Goal: Task Accomplishment & Management: Use online tool/utility

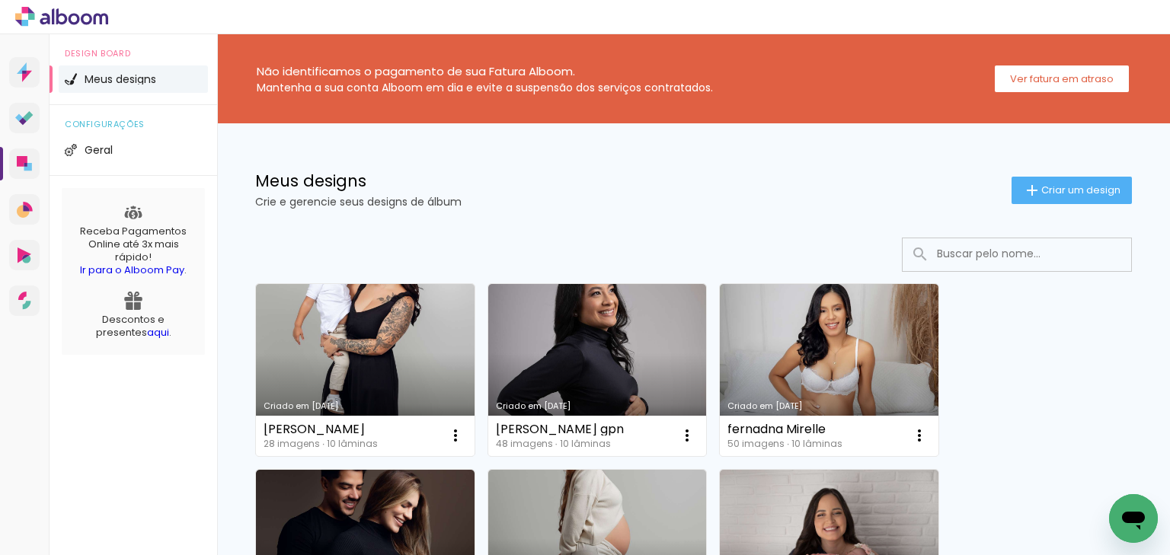
click at [1090, 171] on div "Meus designs Crie e gerencie seus designs de álbum Criar um design" at bounding box center [693, 172] width 953 height 99
click at [1084, 185] on span "Criar um design" at bounding box center [1081, 190] width 79 height 10
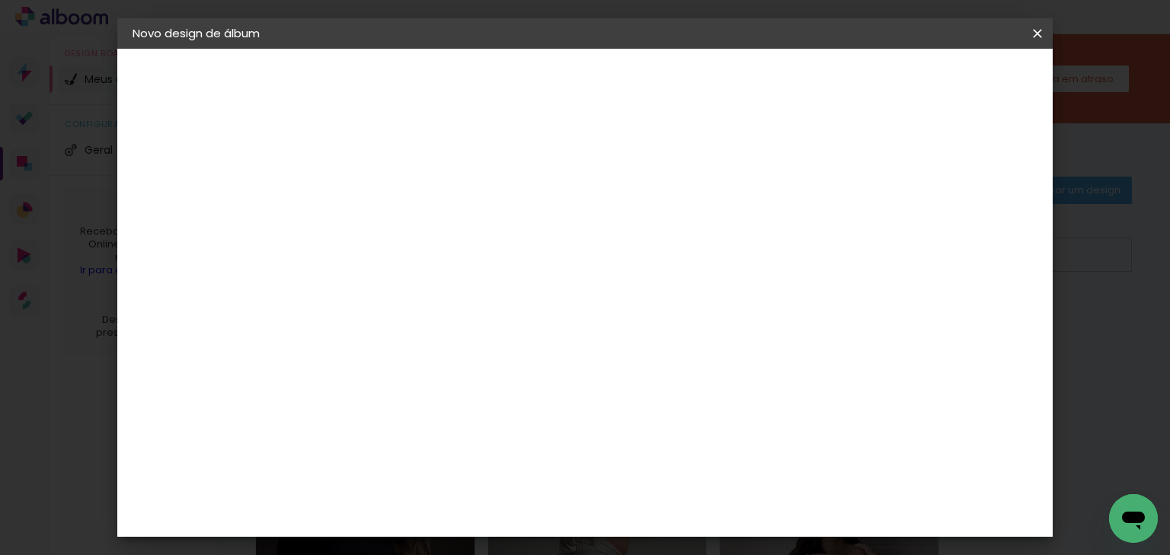
click at [382, 213] on input at bounding box center [382, 205] width 0 height 24
type input "[PERSON_NAME]"
type paper-input "[PERSON_NAME]"
click at [538, 76] on paper-button "Avançar" at bounding box center [500, 81] width 75 height 26
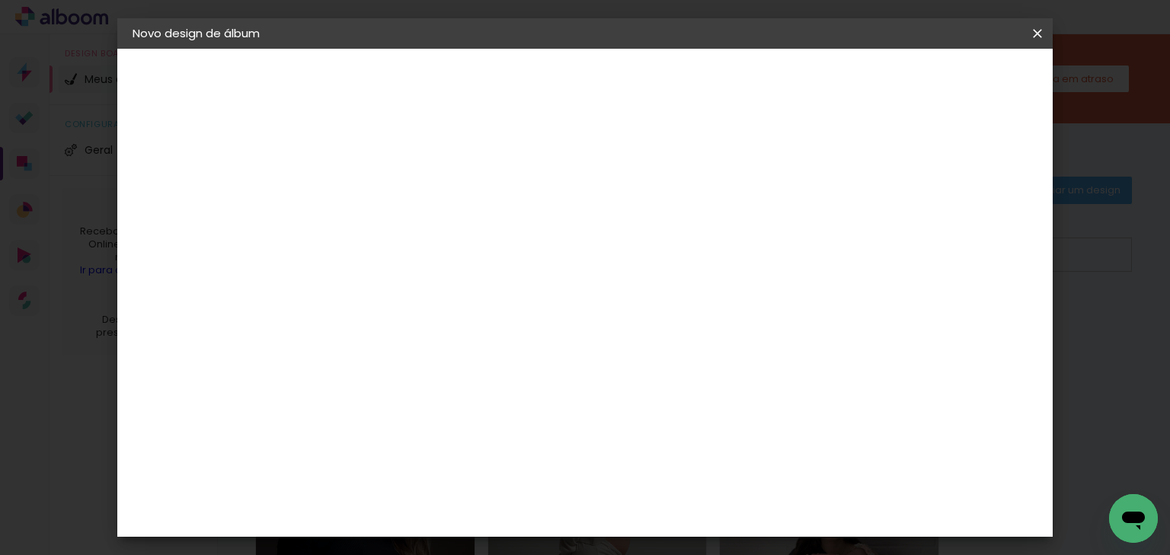
click at [426, 434] on div "ArtCollor" at bounding box center [398, 437] width 55 height 12
drag, startPoint x: 945, startPoint y: 104, endPoint x: 966, endPoint y: 94, distance: 23.5
click at [690, 104] on header "Fornecedor Escolha um fornecedor ou avance com o tamanho livre. Voltar Avançar" at bounding box center [502, 94] width 374 height 91
click at [667, 93] on paper-button "Avançar" at bounding box center [629, 81] width 75 height 26
drag, startPoint x: 700, startPoint y: 232, endPoint x: 663, endPoint y: 254, distance: 43.4
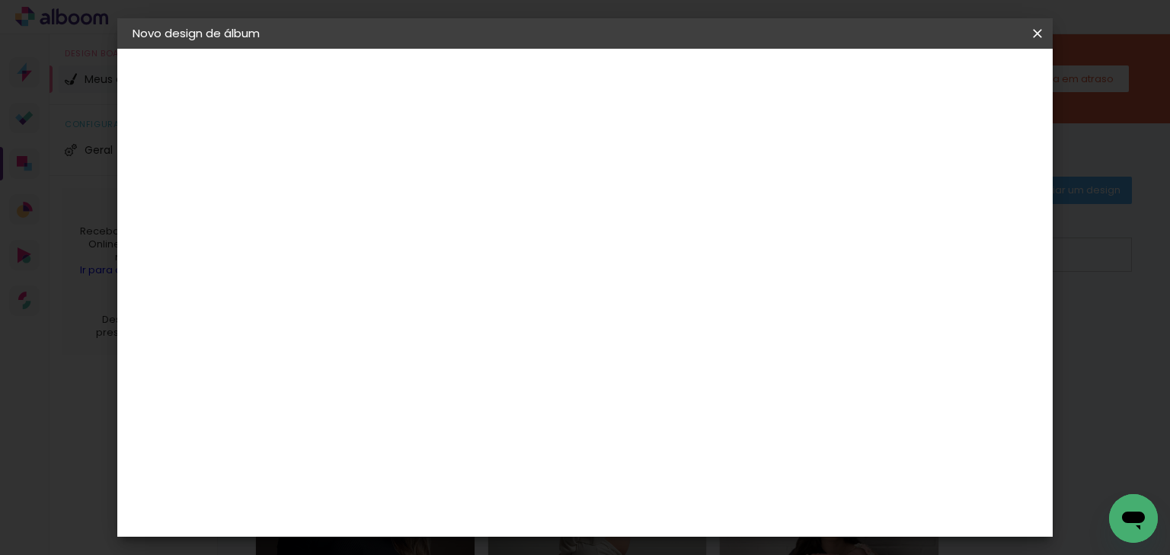
click at [465, 247] on paper-input-container "Linha" at bounding box center [420, 266] width 88 height 39
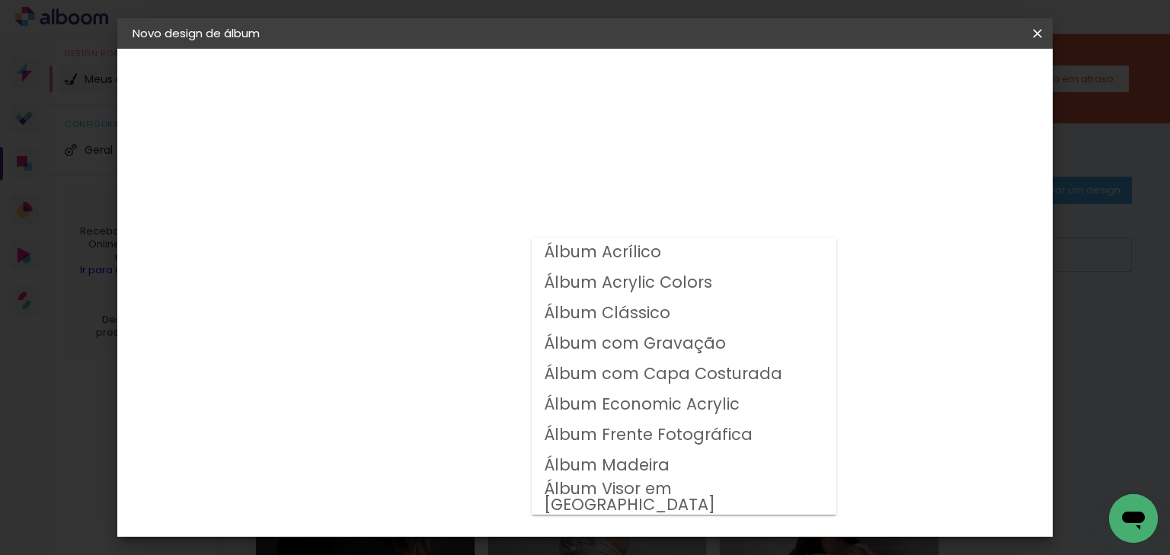
click at [0, 0] on slot "Álbum Clássico" at bounding box center [0, 0] width 0 height 0
type input "Álbum Clássico"
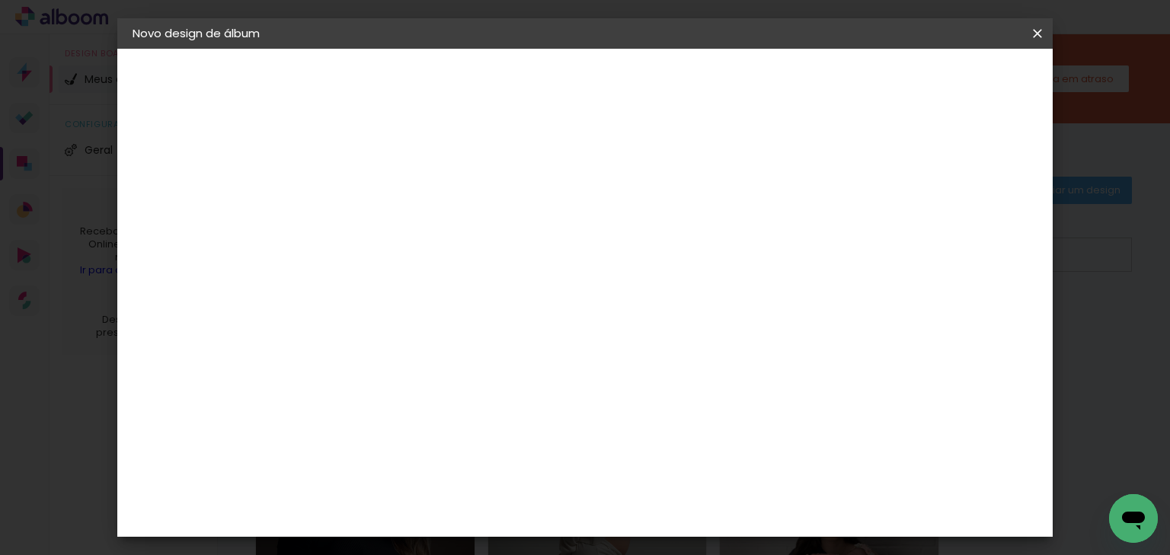
scroll to position [244, 0]
click at [485, 354] on span "20 × 20" at bounding box center [449, 369] width 71 height 31
click at [630, 73] on paper-button "Avançar" at bounding box center [592, 81] width 75 height 26
click at [706, 165] on div at bounding box center [699, 165] width 14 height 14
type paper-checkbox "on"
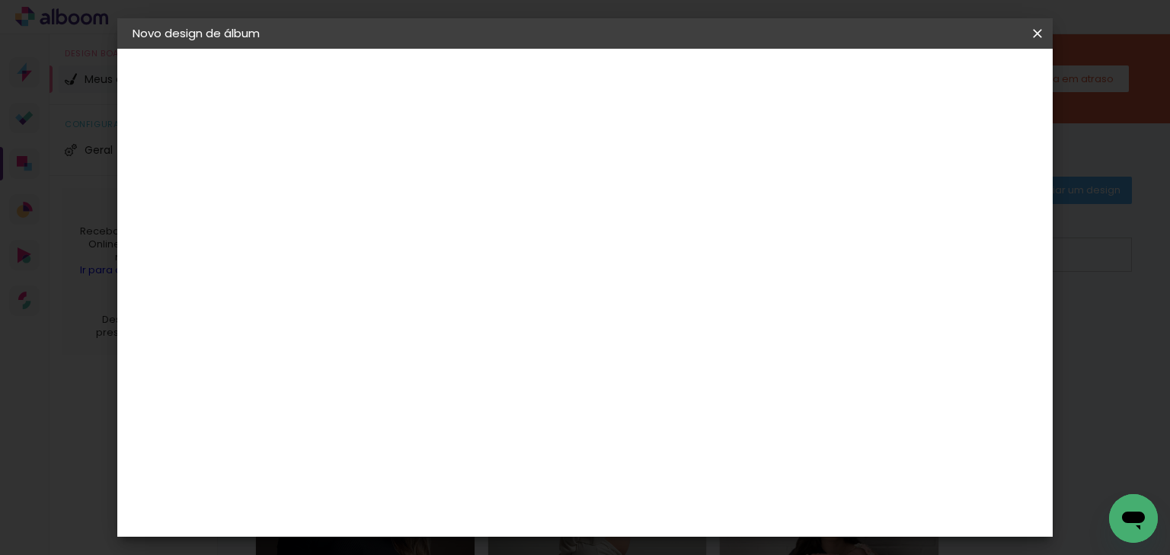
click at [807, 88] on paper-button "Iniciar design" at bounding box center [757, 81] width 100 height 26
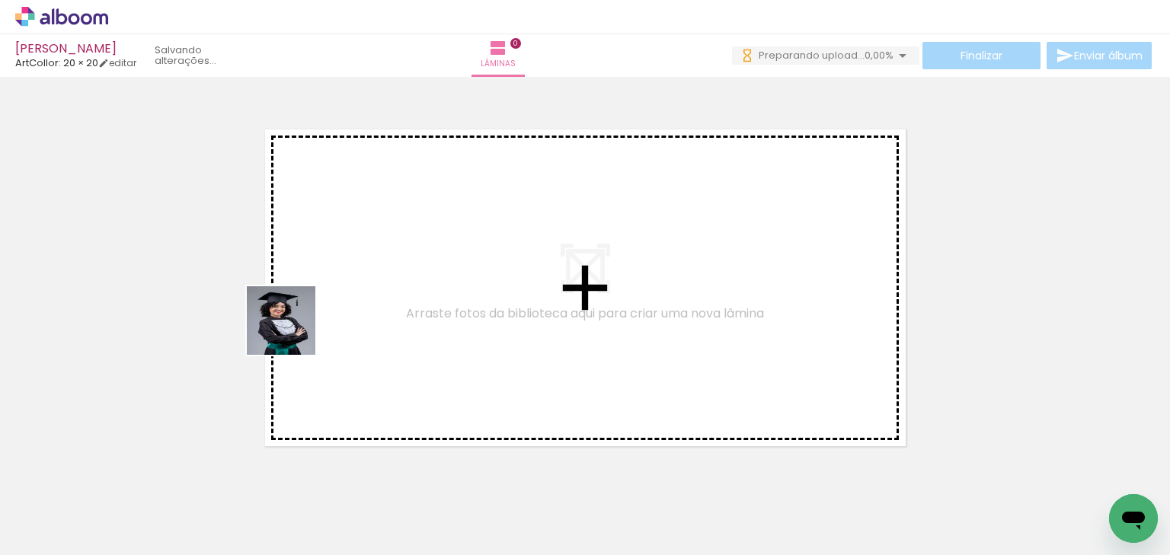
drag, startPoint x: 162, startPoint y: 501, endPoint x: 302, endPoint y: 335, distance: 217.4
click at [300, 325] on quentale-workspace at bounding box center [585, 277] width 1170 height 555
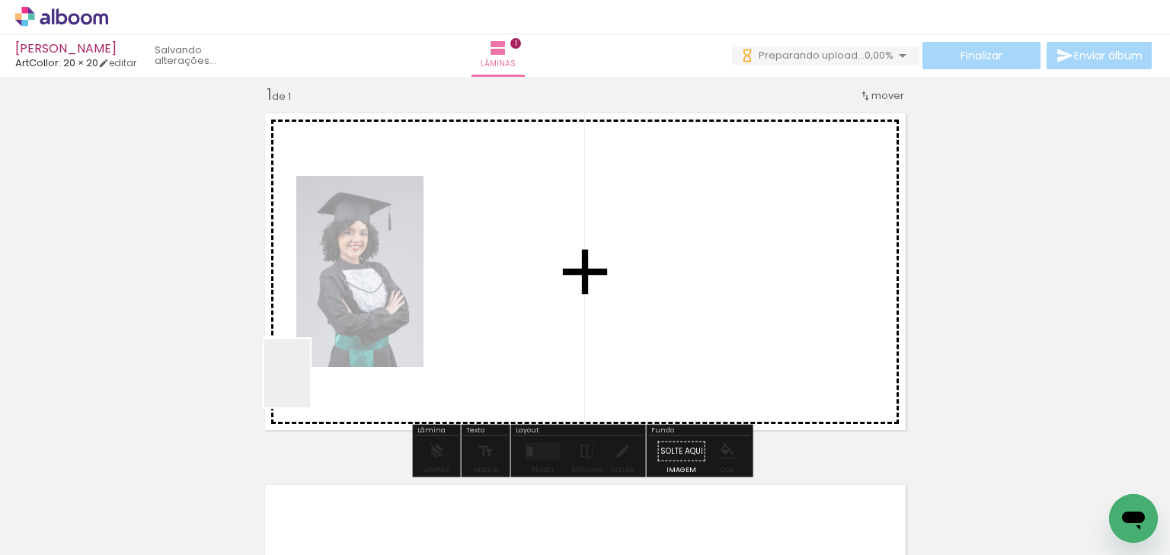
scroll to position [19, 0]
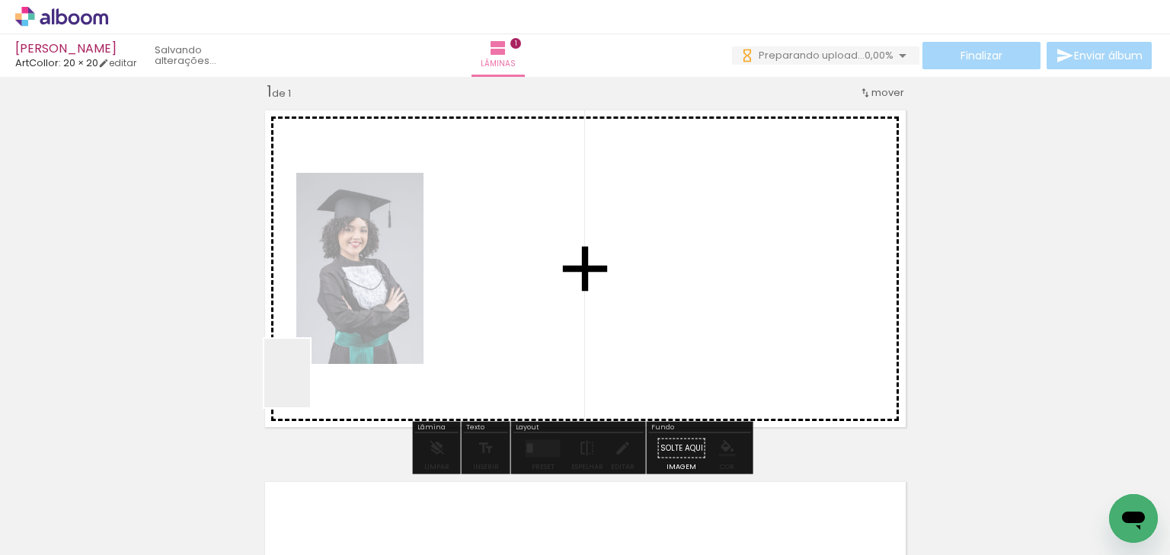
drag, startPoint x: 310, startPoint y: 385, endPoint x: 340, endPoint y: 331, distance: 61.7
click at [338, 328] on quentale-workspace at bounding box center [585, 277] width 1170 height 555
drag, startPoint x: 338, startPoint y: 485, endPoint x: 437, endPoint y: 330, distance: 183.7
click at [437, 330] on quentale-workspace at bounding box center [585, 277] width 1170 height 555
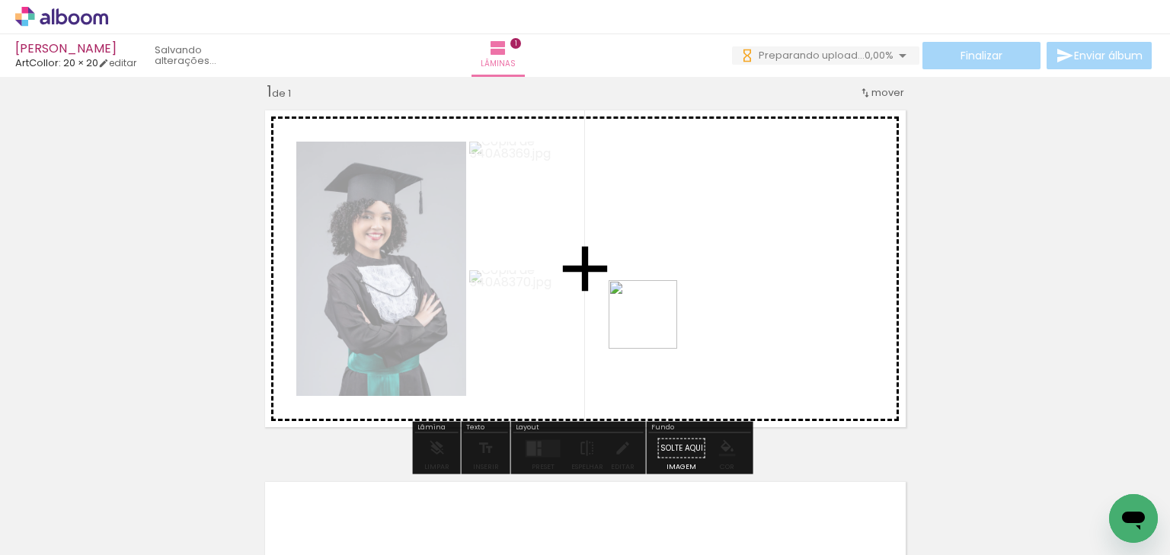
drag, startPoint x: 651, startPoint y: 341, endPoint x: 659, endPoint y: 309, distance: 33.1
click at [659, 309] on quentale-workspace at bounding box center [585, 277] width 1170 height 555
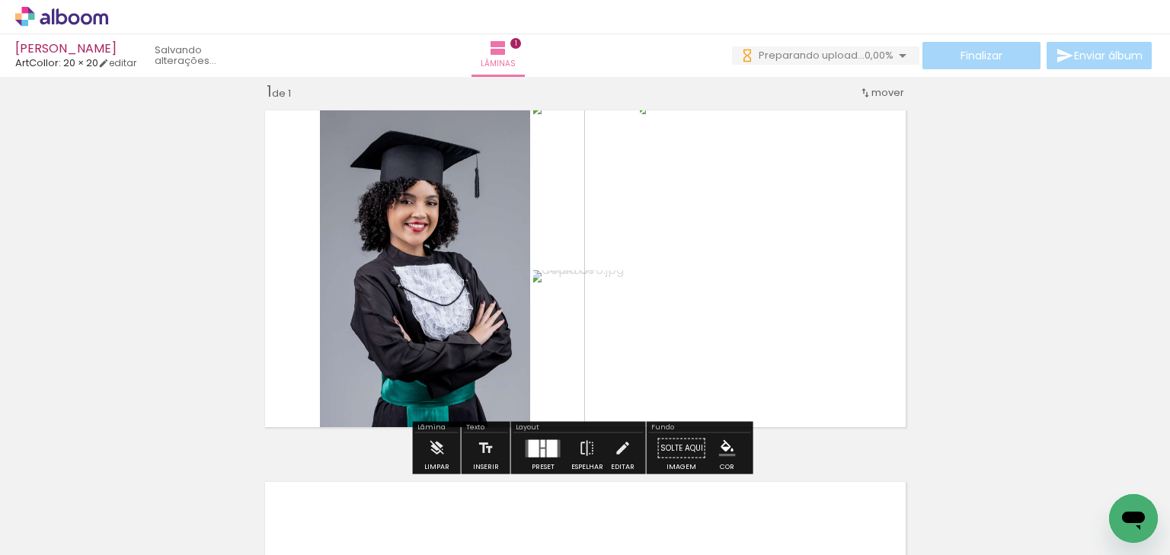
scroll to position [0, 0]
click at [541, 445] on div at bounding box center [543, 444] width 5 height 8
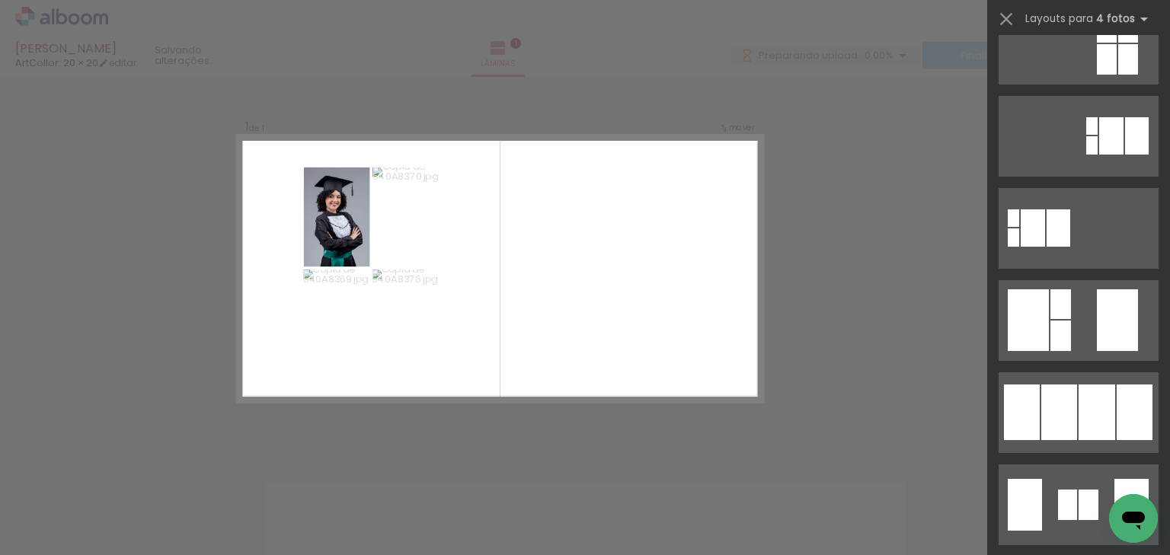
scroll to position [427, 0]
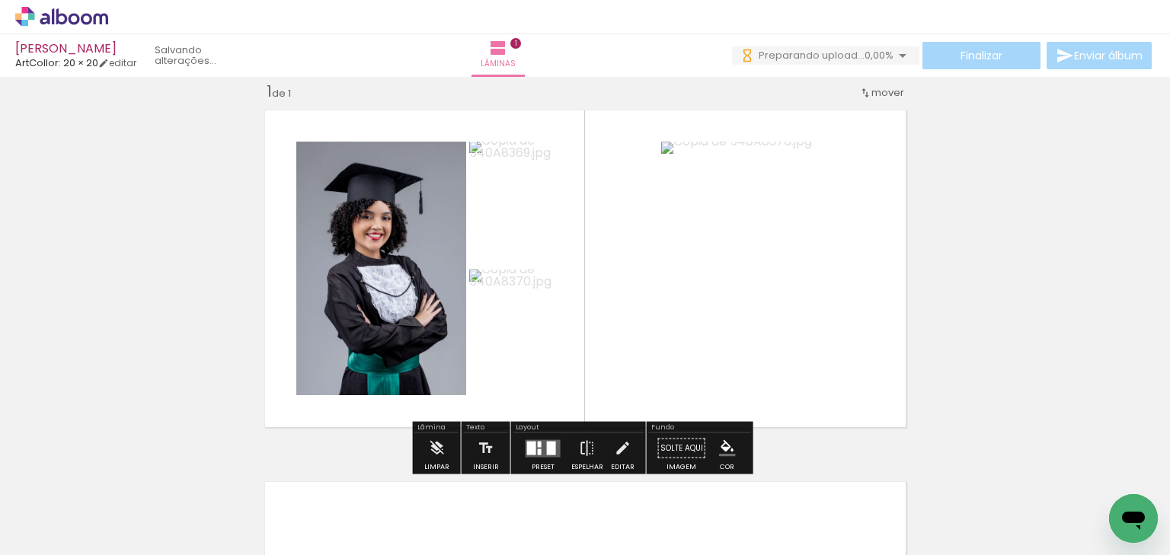
drag, startPoint x: 620, startPoint y: 452, endPoint x: 658, endPoint y: 405, distance: 61.2
click at [620, 452] on iron-icon at bounding box center [622, 449] width 17 height 30
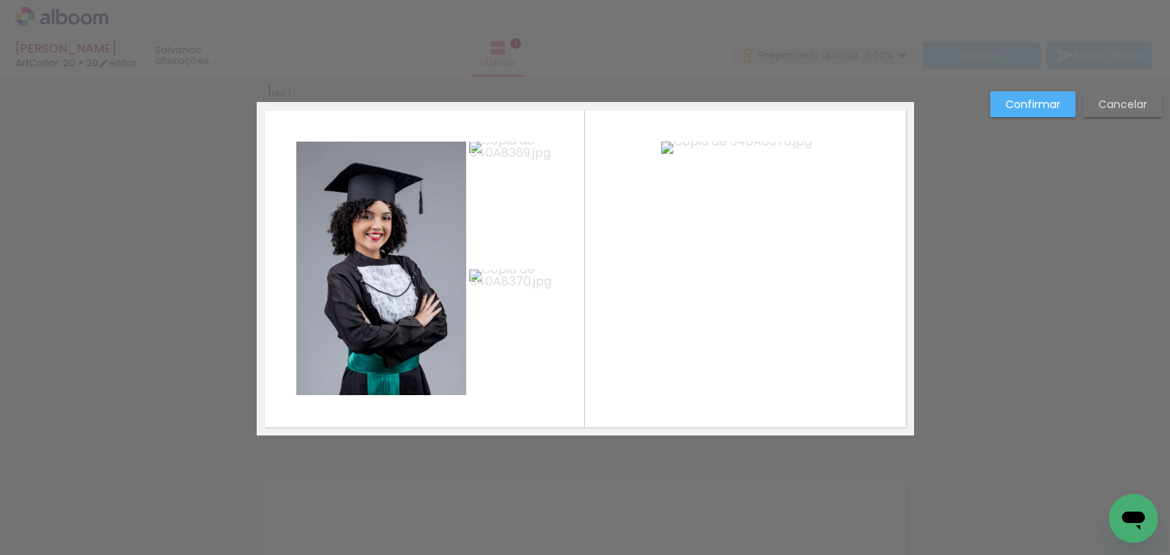
click at [716, 317] on quentale-photo at bounding box center [745, 269] width 169 height 254
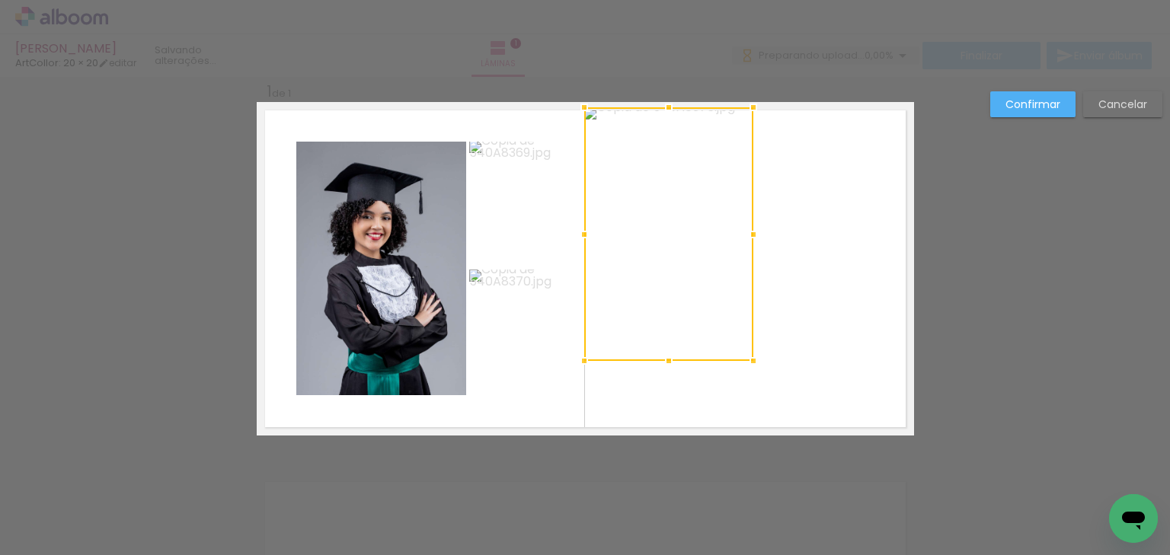
drag, startPoint x: 741, startPoint y: 253, endPoint x: 740, endPoint y: 287, distance: 34.3
click at [681, 232] on div at bounding box center [668, 234] width 169 height 254
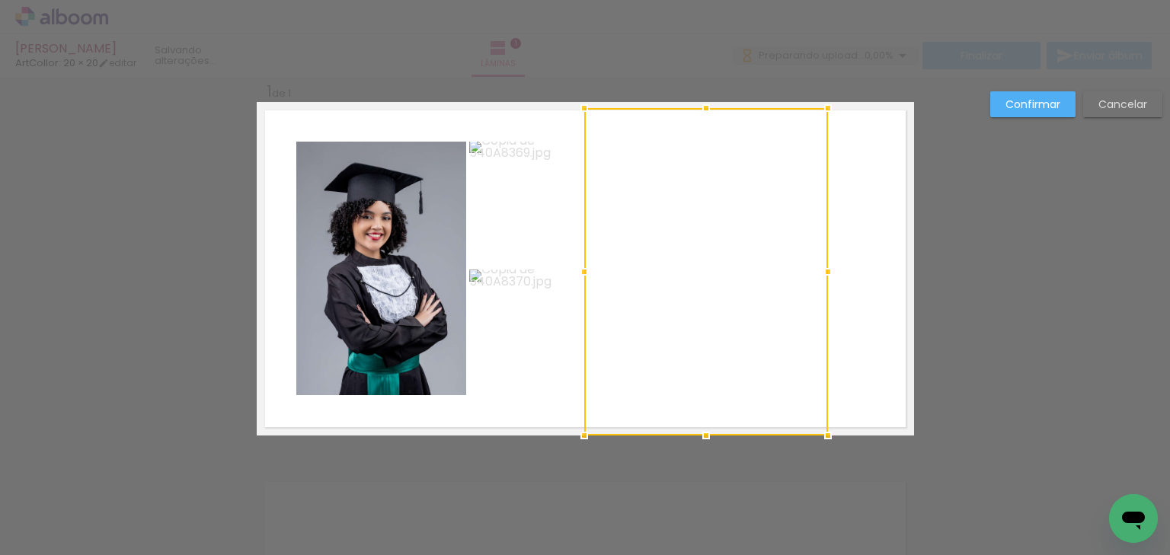
drag, startPoint x: 750, startPoint y: 363, endPoint x: 821, endPoint y: 429, distance: 96.5
click at [821, 429] on div at bounding box center [828, 436] width 30 height 30
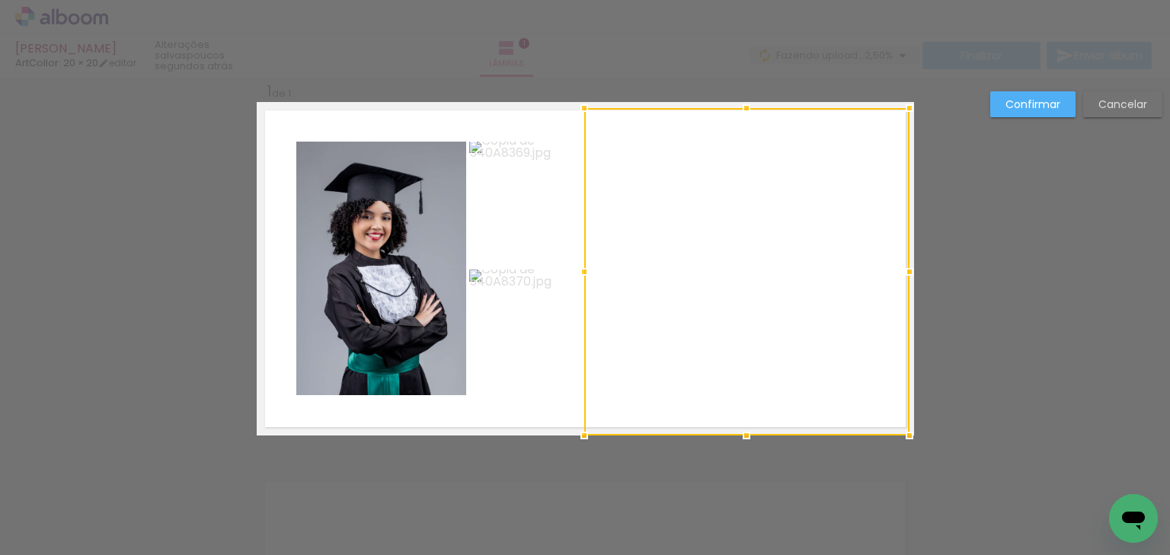
drag, startPoint x: 828, startPoint y: 270, endPoint x: 908, endPoint y: 259, distance: 80.7
click at [908, 259] on div at bounding box center [910, 272] width 30 height 30
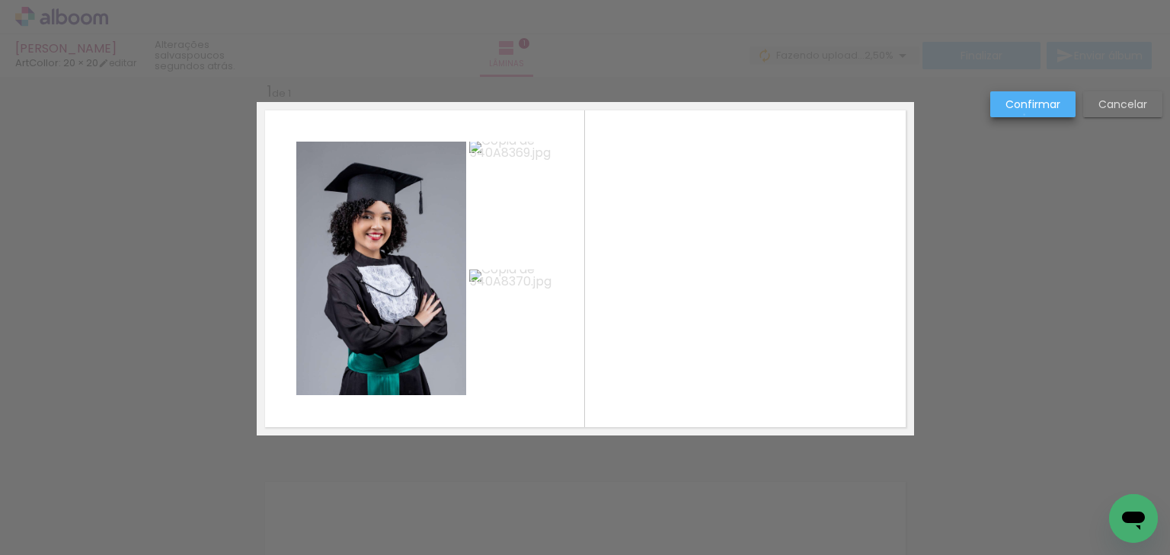
click at [1025, 115] on paper-button "Confirmar" at bounding box center [1033, 104] width 85 height 26
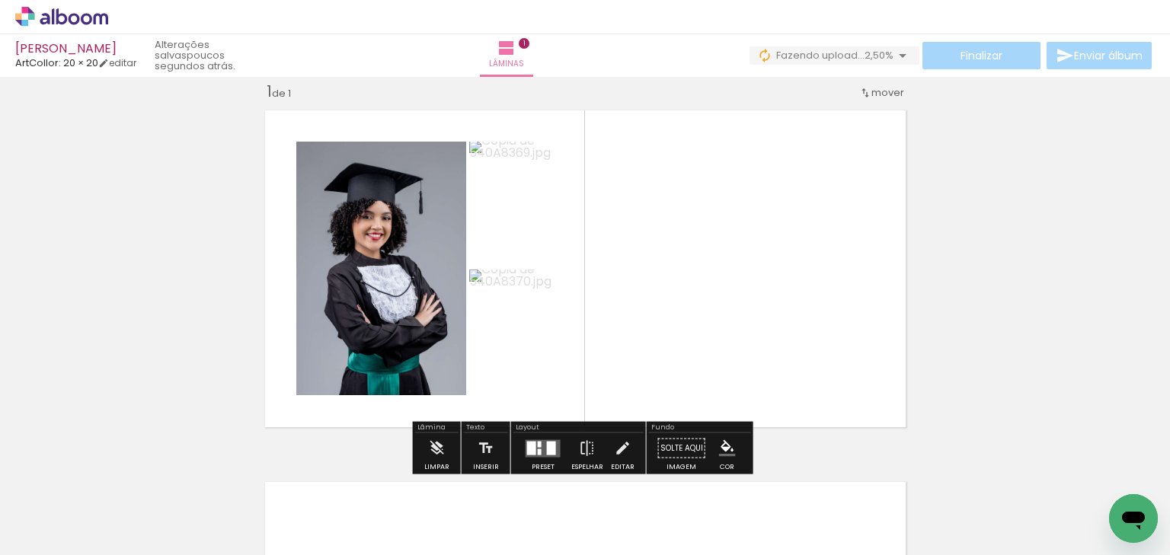
click at [991, 226] on div "Inserir lâmina 1 de 1" at bounding box center [585, 435] width 1170 height 744
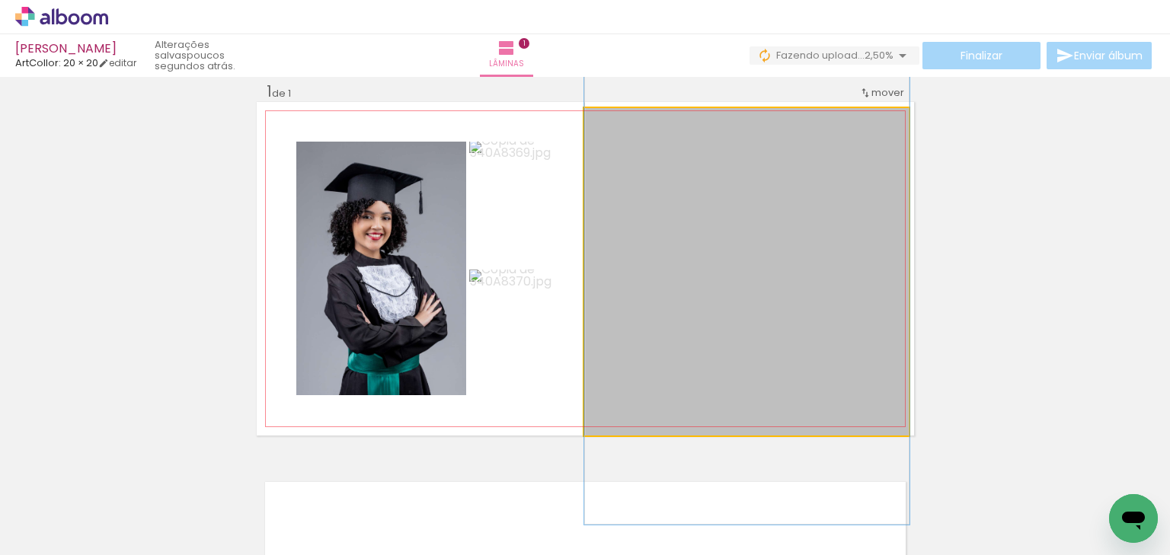
drag, startPoint x: 853, startPoint y: 235, endPoint x: 855, endPoint y: 246, distance: 11.5
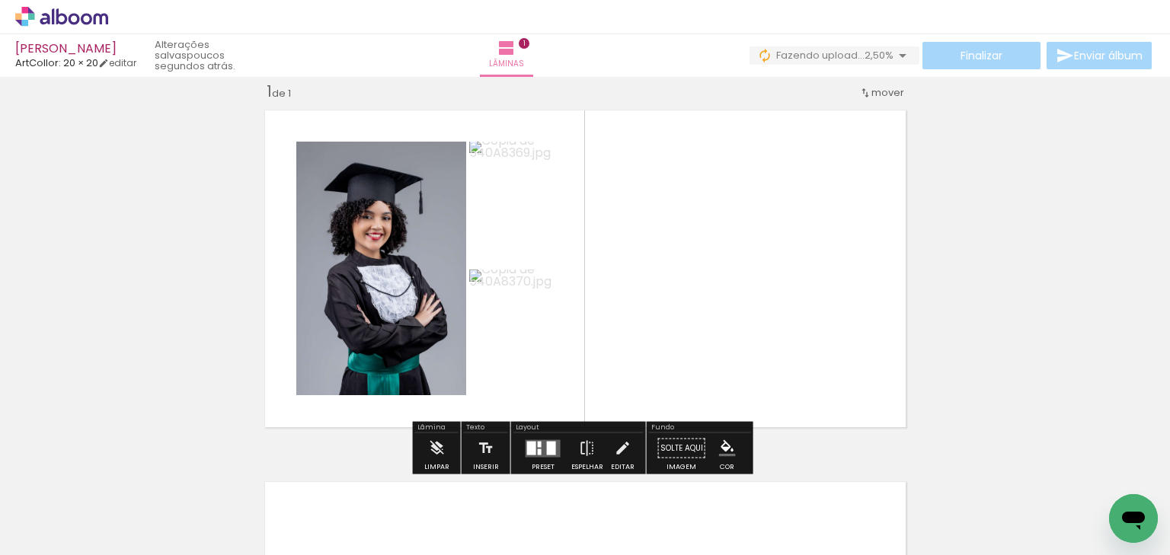
click at [991, 244] on div "Inserir lâmina 1 de 1" at bounding box center [585, 435] width 1170 height 744
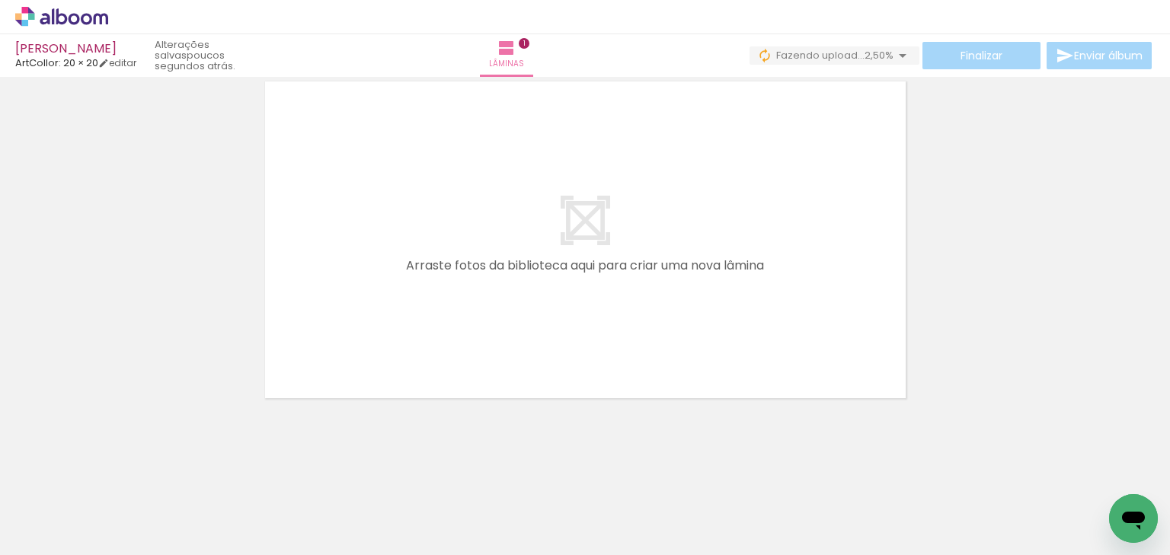
drag, startPoint x: 418, startPoint y: 505, endPoint x: 527, endPoint y: 434, distance: 130.0
click at [474, 279] on quentale-workspace at bounding box center [585, 277] width 1170 height 555
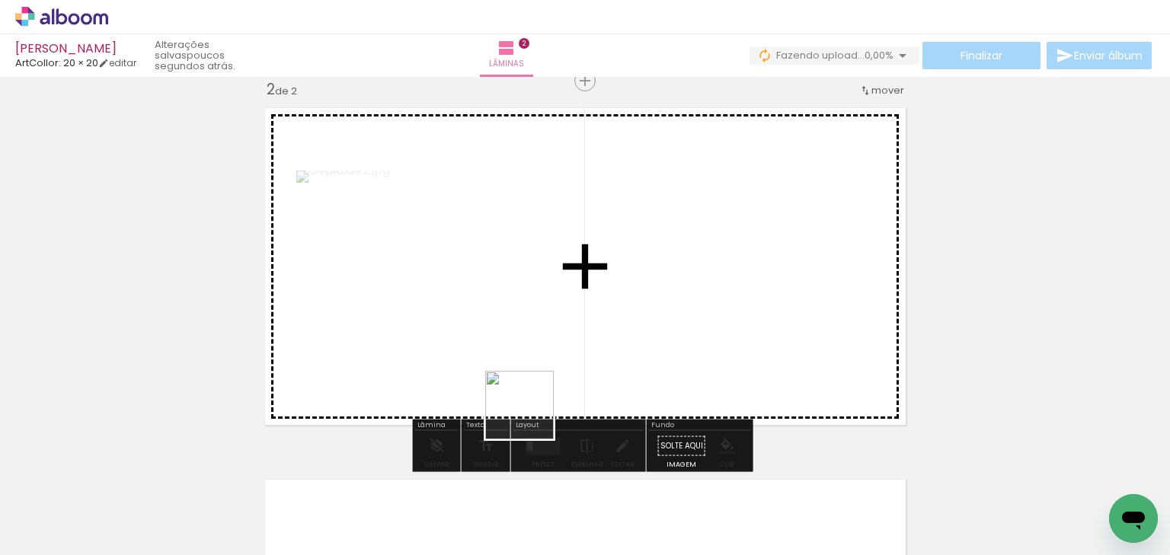
scroll to position [391, 0]
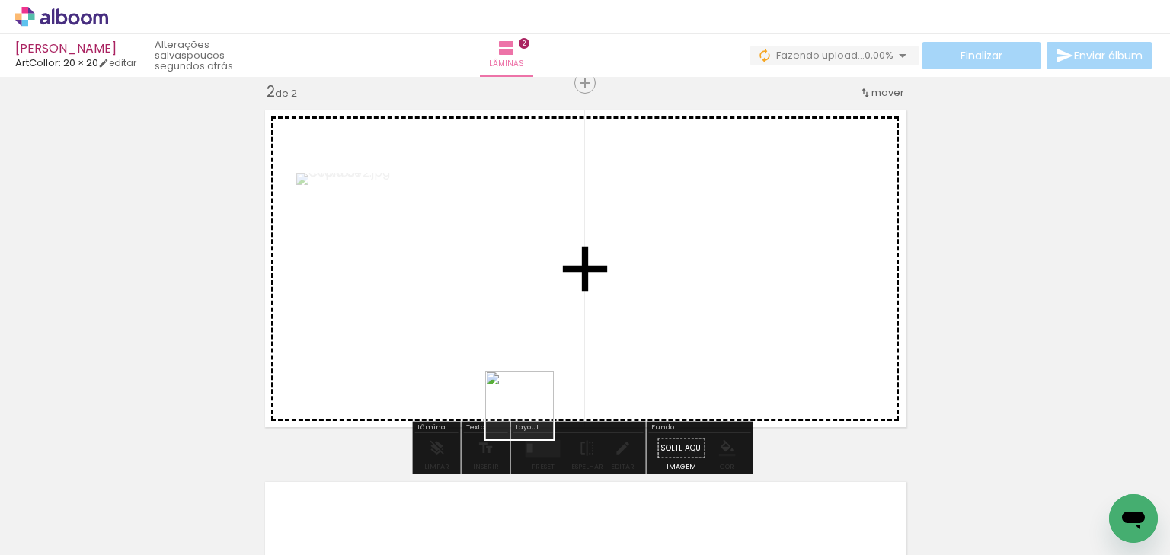
drag, startPoint x: 515, startPoint y: 488, endPoint x: 549, endPoint y: 332, distance: 159.2
click at [549, 332] on quentale-workspace at bounding box center [585, 277] width 1170 height 555
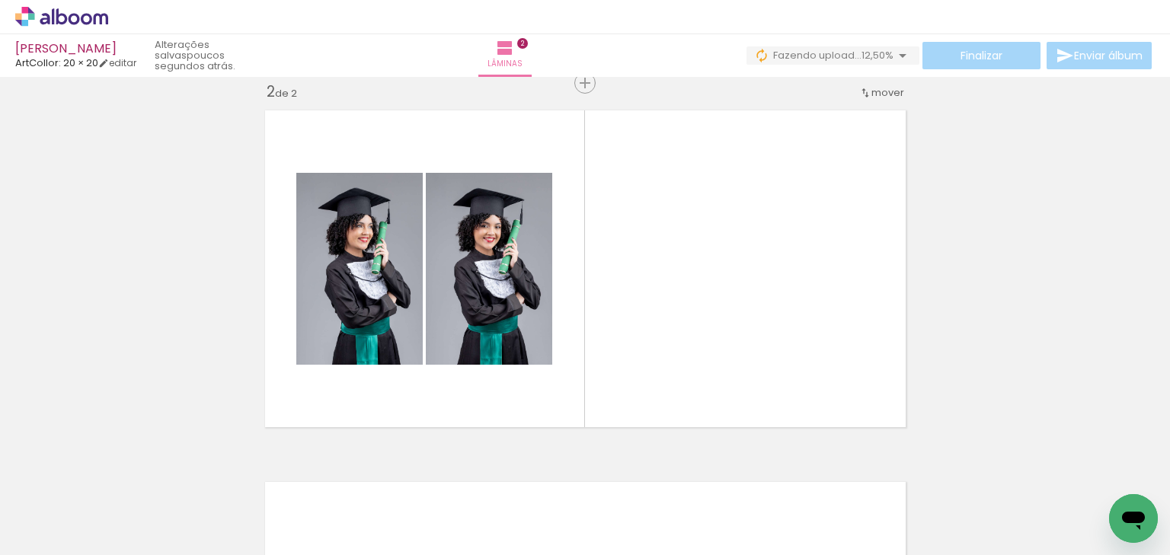
scroll to position [0, 198]
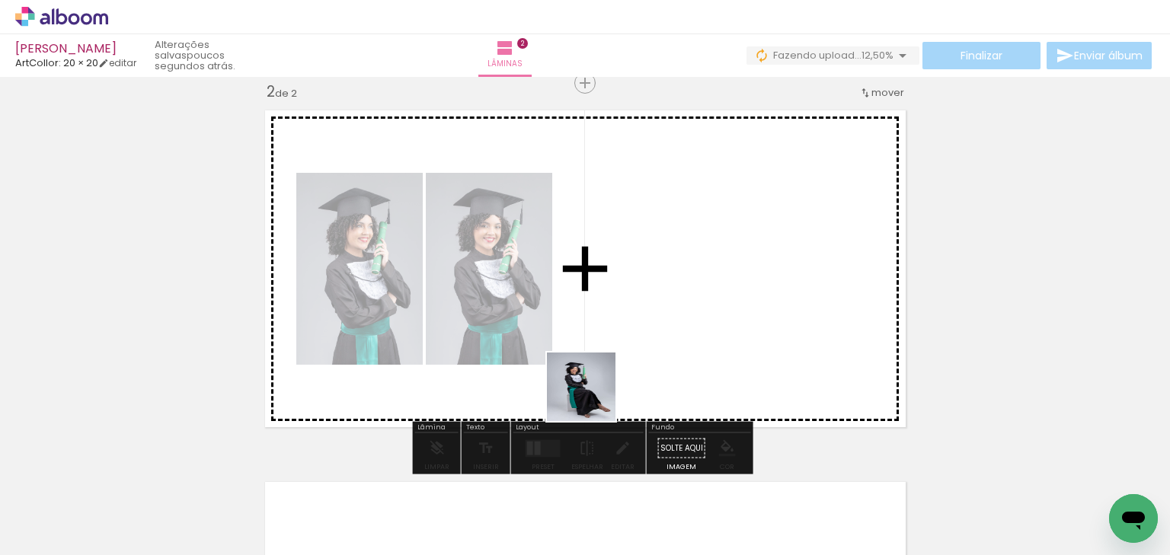
drag, startPoint x: 482, startPoint y: 506, endPoint x: 597, endPoint y: 392, distance: 162.2
click at [597, 392] on quentale-workspace at bounding box center [585, 277] width 1170 height 555
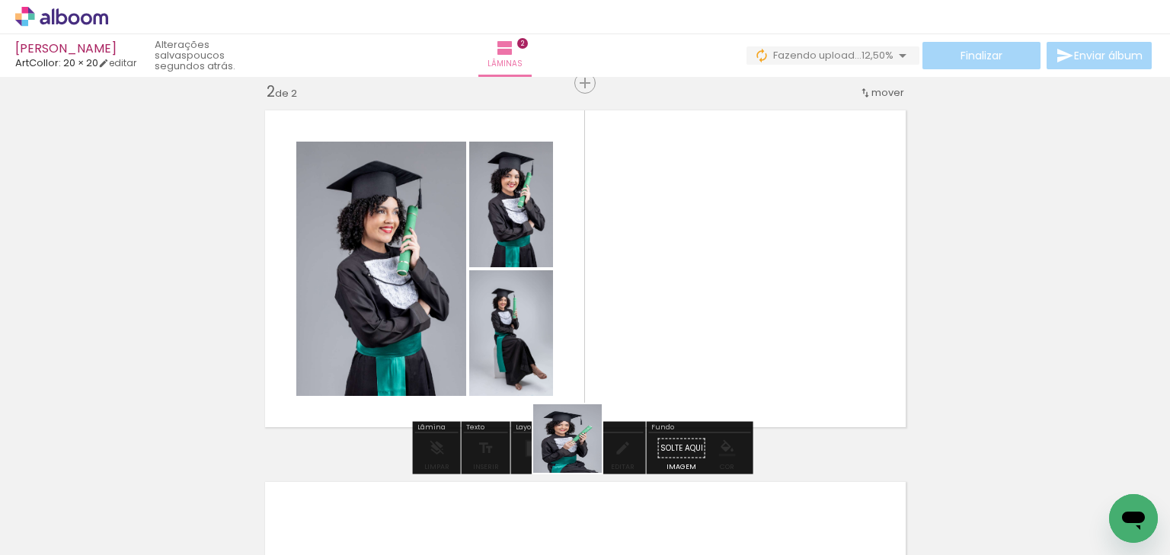
drag, startPoint x: 571, startPoint y: 492, endPoint x: 637, endPoint y: 448, distance: 79.7
click at [614, 338] on quentale-workspace at bounding box center [585, 277] width 1170 height 555
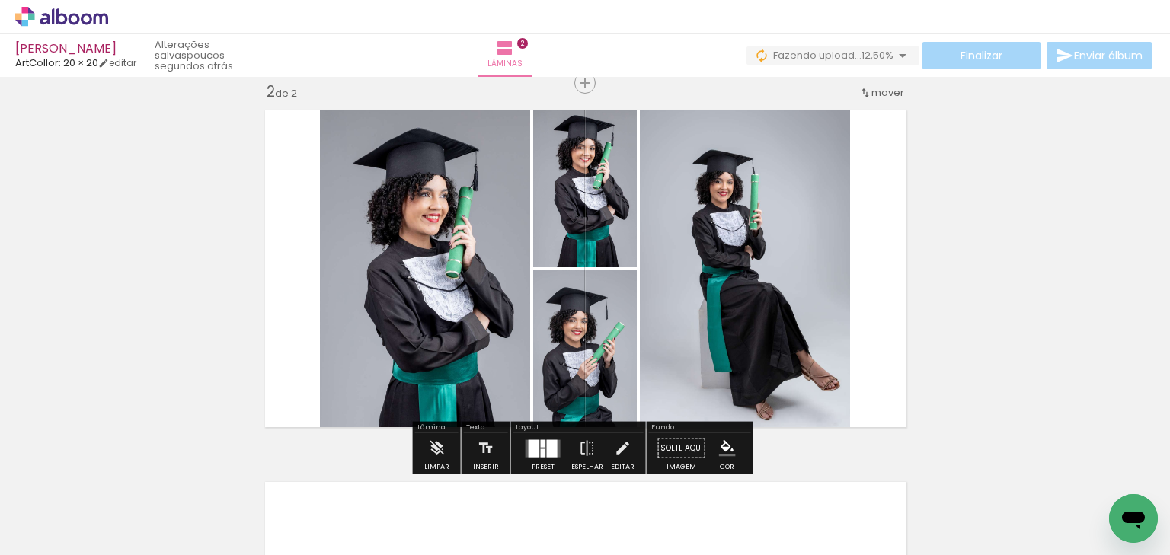
drag, startPoint x: 640, startPoint y: 491, endPoint x: 668, endPoint y: 334, distance: 160.1
click at [668, 334] on quentale-workspace at bounding box center [585, 277] width 1170 height 555
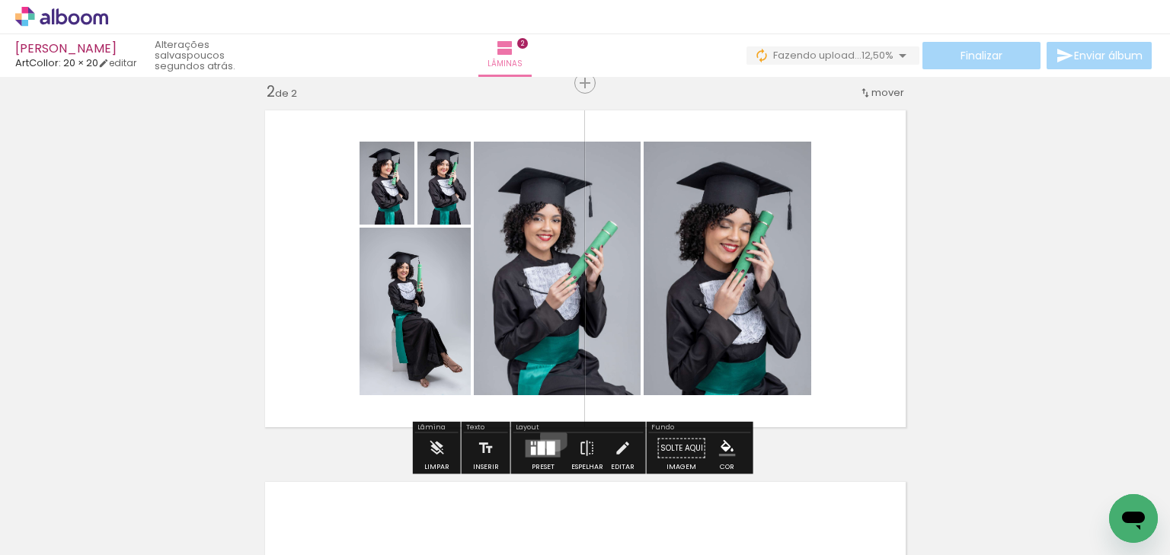
click at [552, 436] on div at bounding box center [543, 449] width 41 height 30
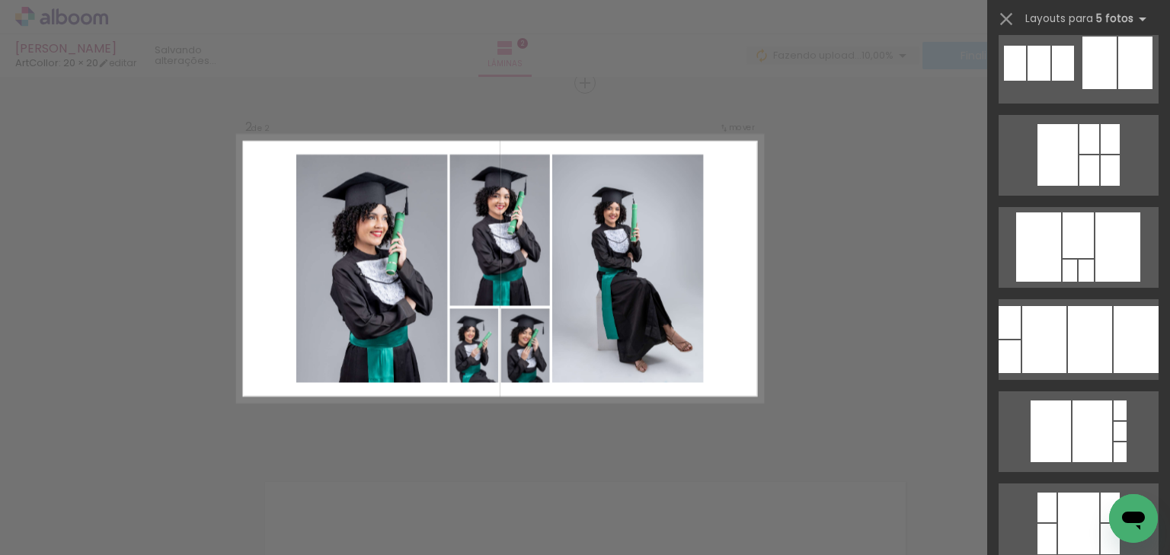
scroll to position [2073, 0]
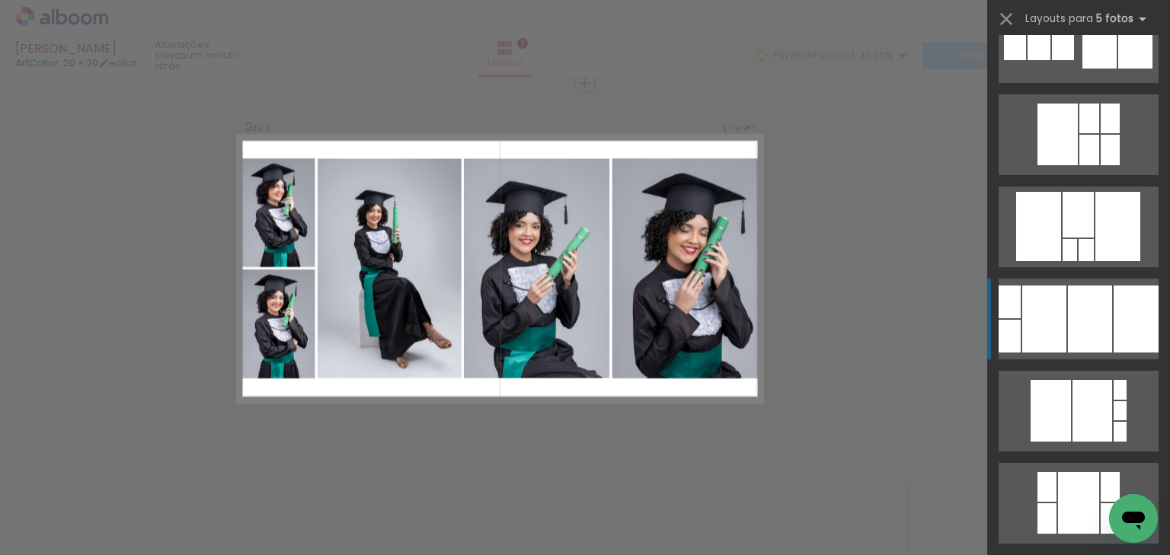
click at [1079, 298] on div at bounding box center [1090, 319] width 44 height 67
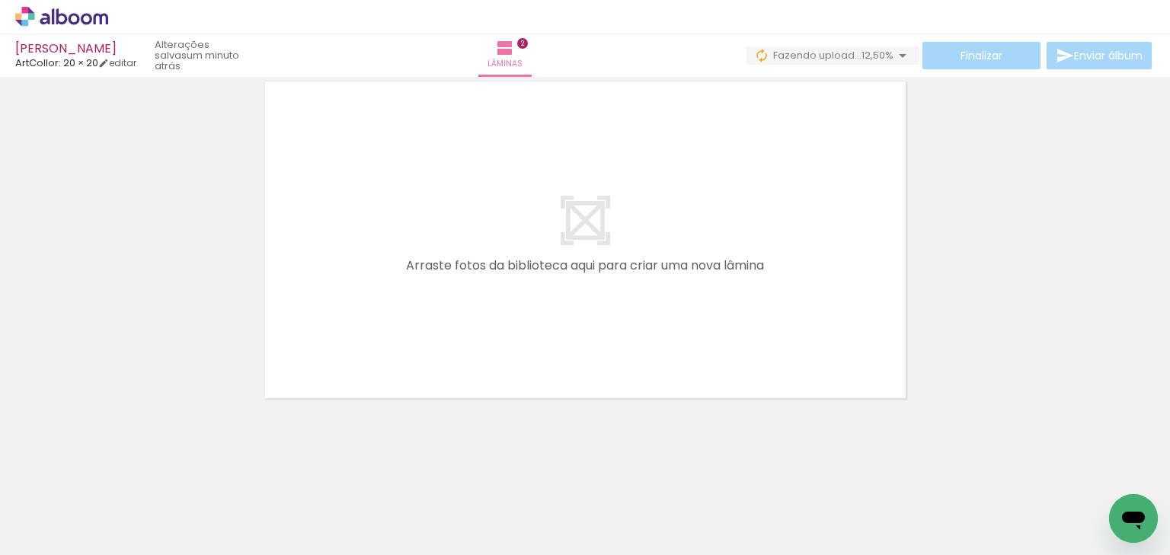
scroll to position [0, 622]
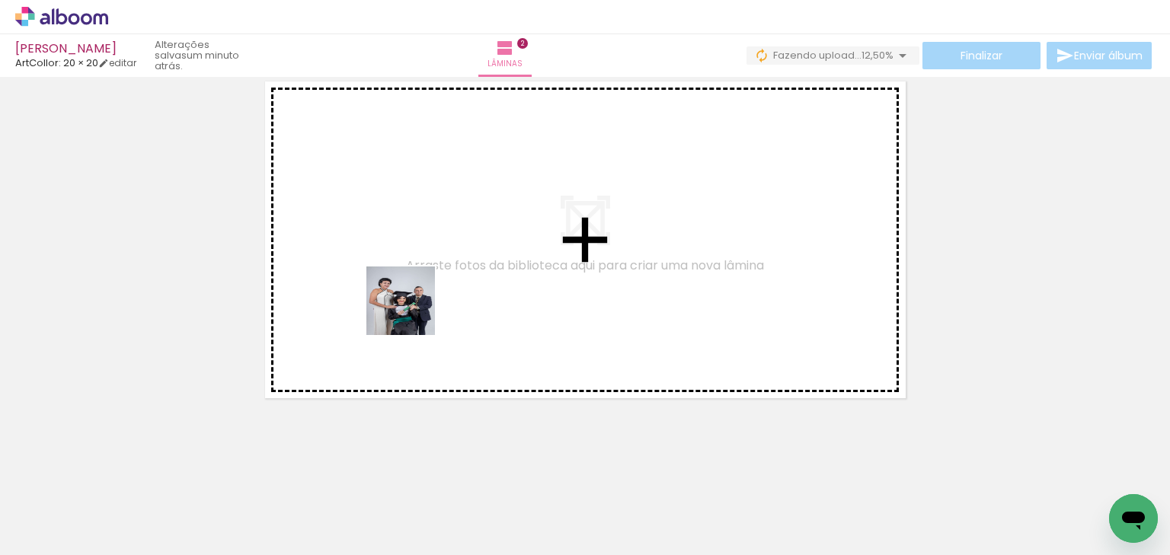
drag, startPoint x: 328, startPoint y: 512, endPoint x: 407, endPoint y: 321, distance: 207.0
click at [417, 298] on quentale-workspace at bounding box center [585, 277] width 1170 height 555
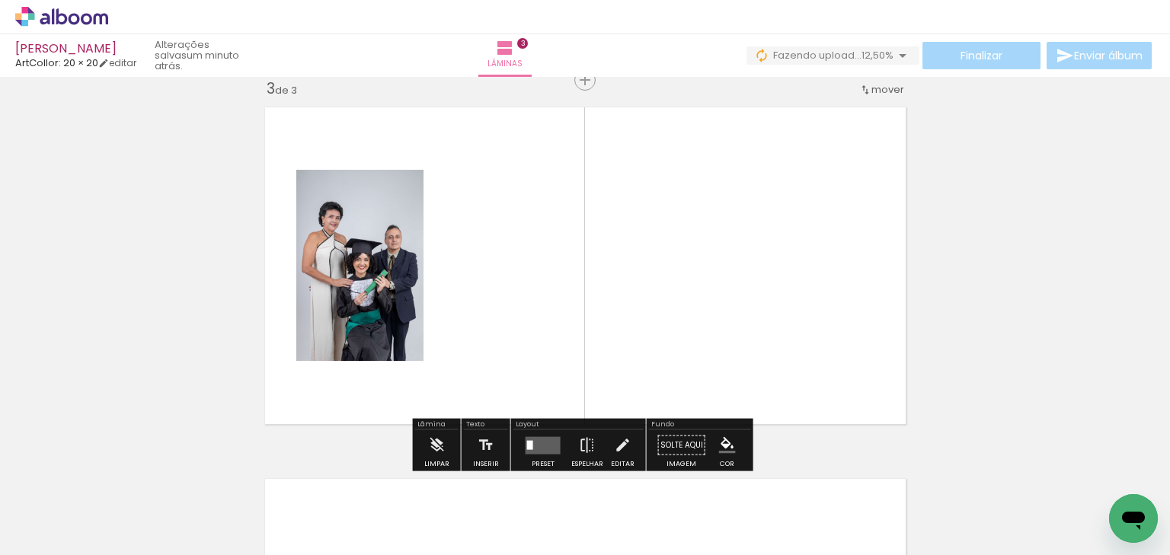
scroll to position [763, 0]
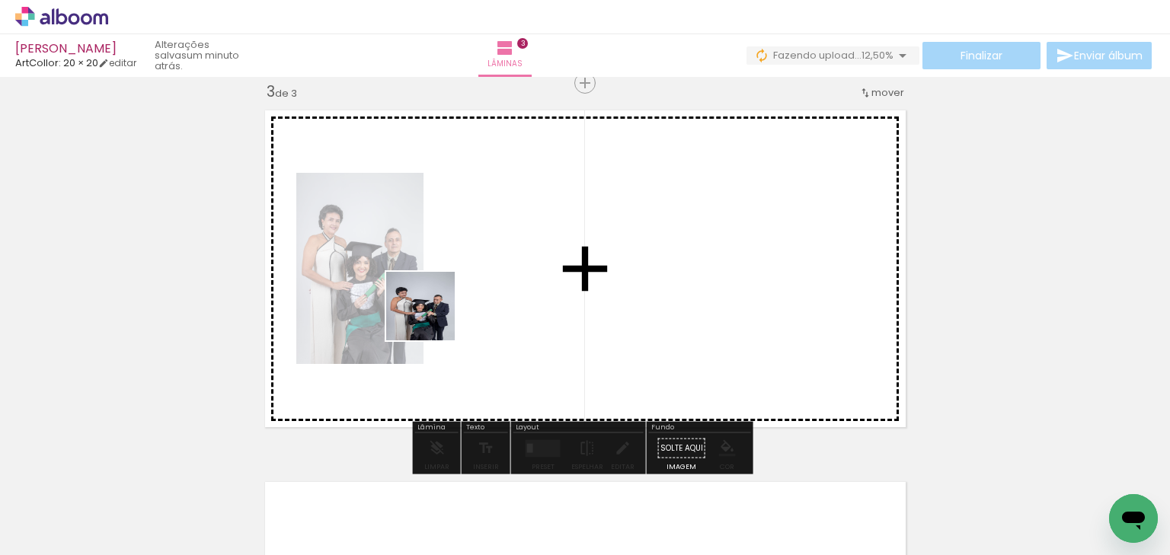
drag, startPoint x: 396, startPoint y: 495, endPoint x: 433, endPoint y: 315, distance: 183.5
click at [433, 315] on quentale-workspace at bounding box center [585, 277] width 1170 height 555
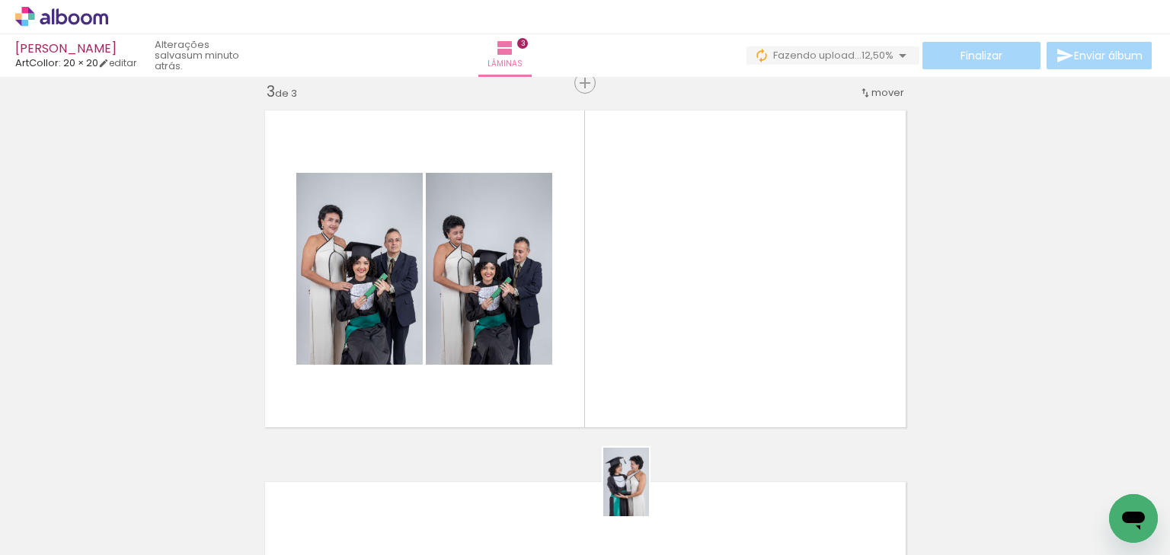
drag, startPoint x: 640, startPoint y: 519, endPoint x: 652, endPoint y: 505, distance: 17.9
click at [652, 505] on div at bounding box center [640, 503] width 50 height 75
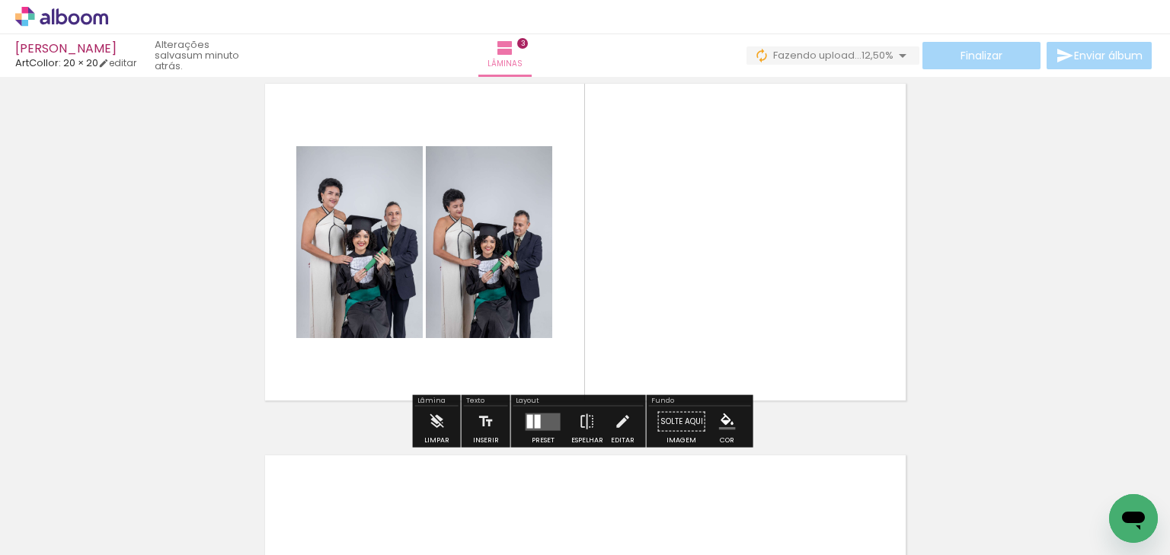
scroll to position [824, 0]
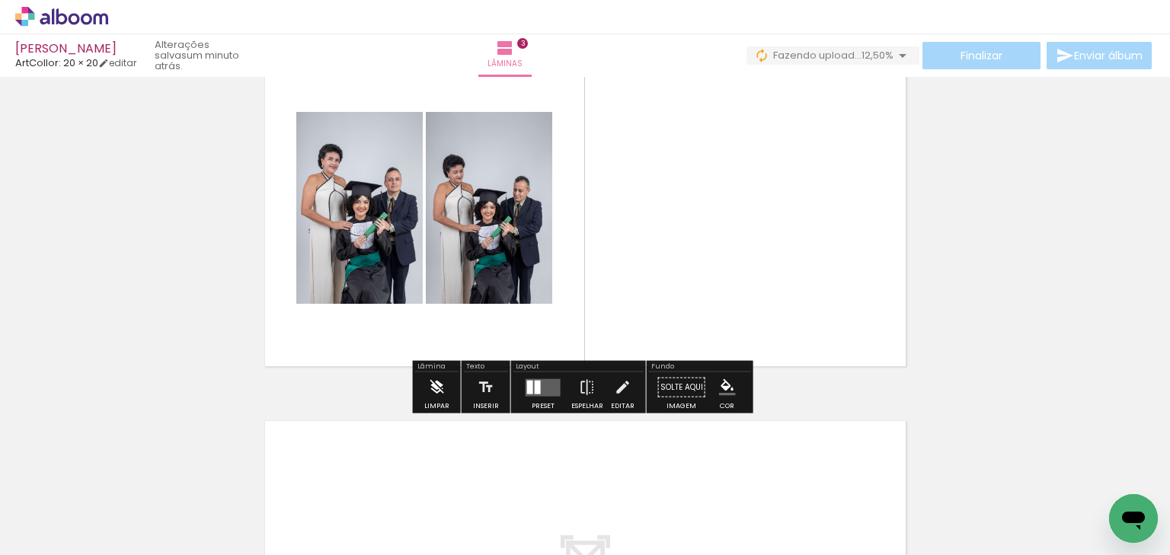
click at [430, 376] on iron-icon at bounding box center [436, 388] width 17 height 30
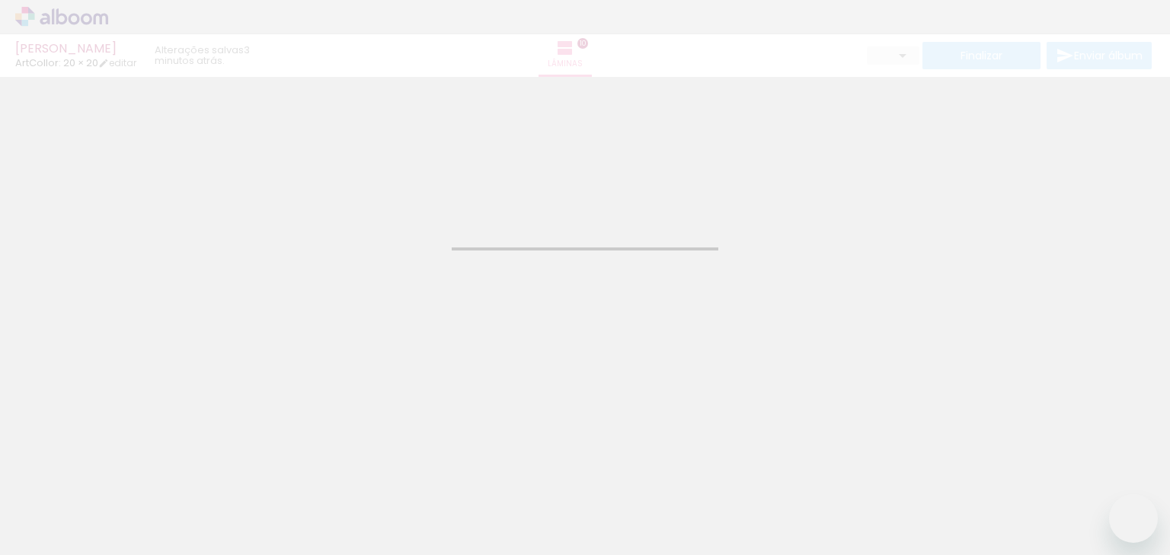
type input "JPG"
type input "Alta, 300 DPI"
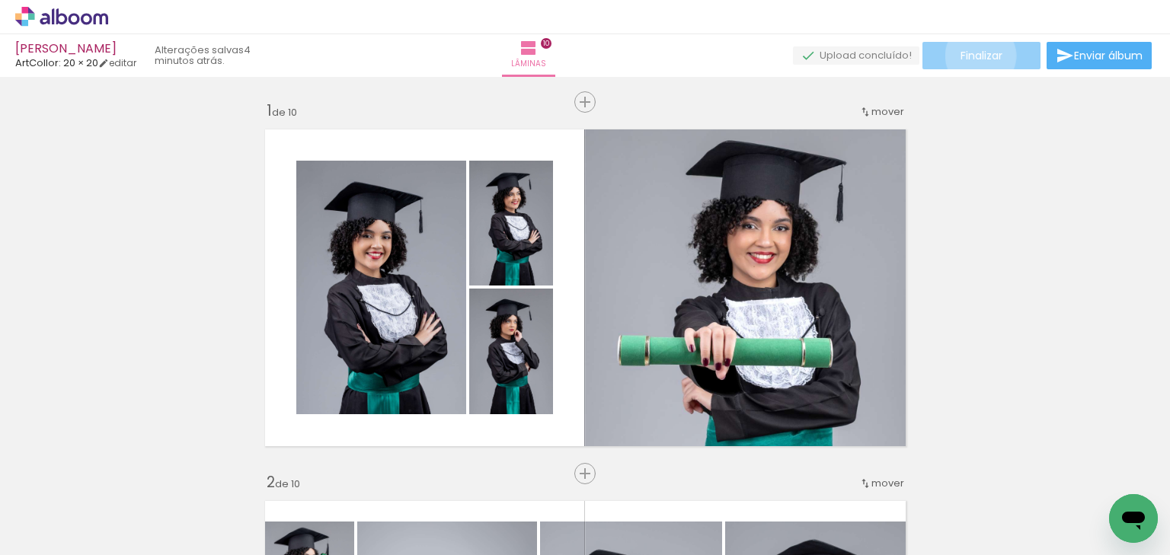
click at [975, 56] on span "Finalizar" at bounding box center [982, 55] width 42 height 11
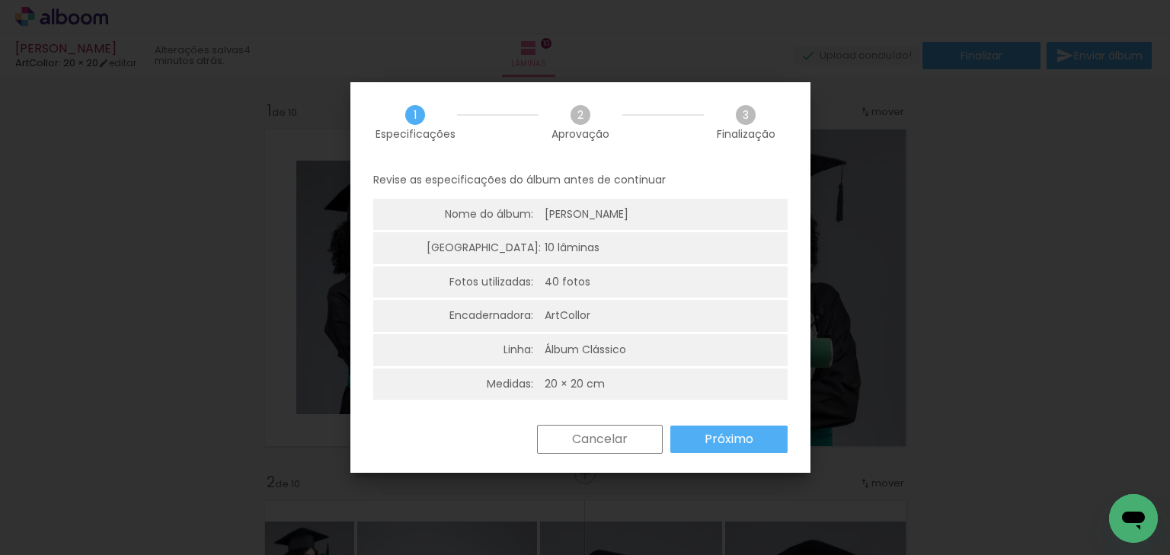
click at [765, 436] on paper-button "Próximo" at bounding box center [729, 439] width 117 height 27
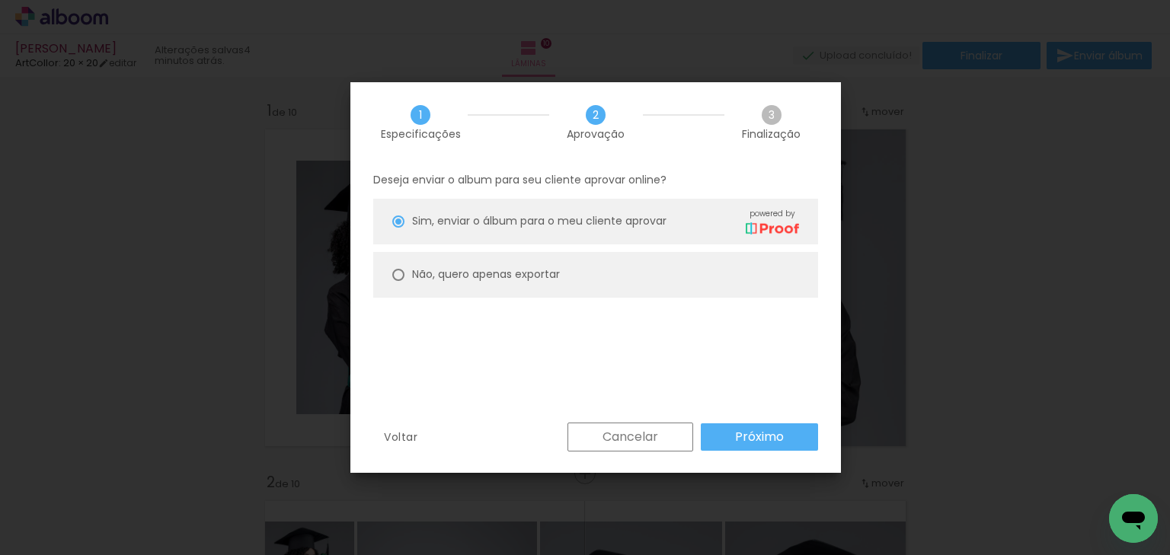
drag, startPoint x: 585, startPoint y: 261, endPoint x: 700, endPoint y: 344, distance: 142.4
click at [585, 261] on paper-radio-button "Não, quero apenas exportar" at bounding box center [595, 275] width 445 height 46
type paper-radio-button "on"
click at [789, 443] on paper-button "Próximo" at bounding box center [759, 437] width 117 height 27
type input "Alta, 300 DPI"
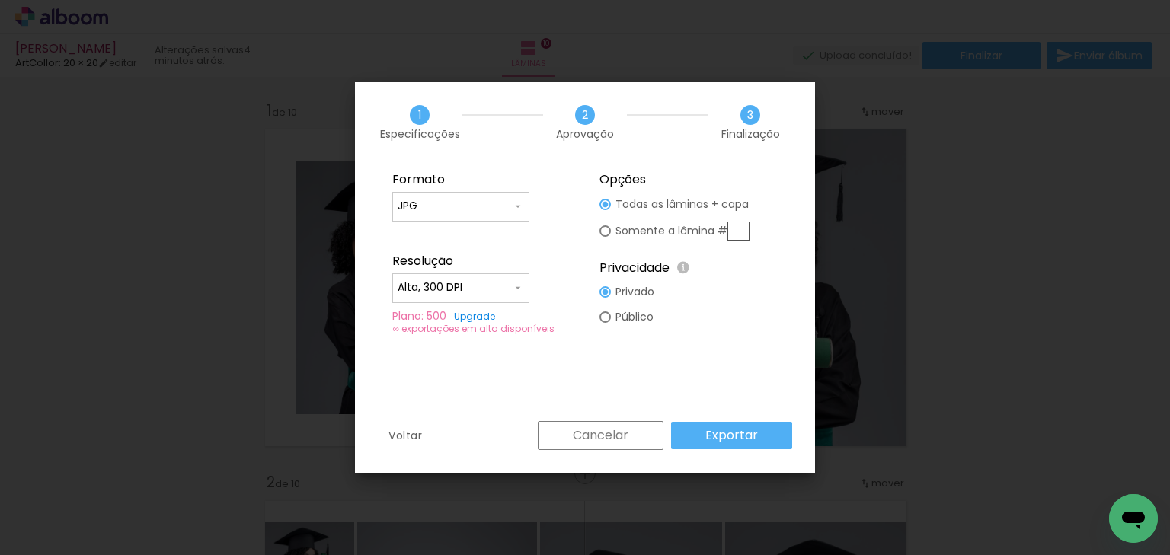
click at [789, 443] on paper-button "Exportar" at bounding box center [731, 435] width 121 height 27
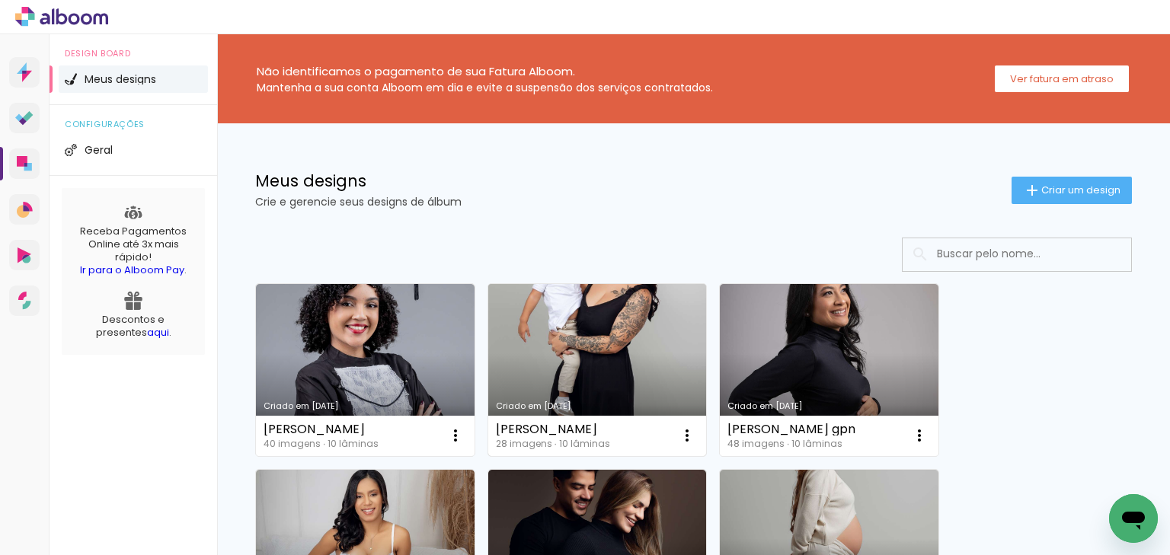
click at [567, 357] on link "Criado em [DATE]" at bounding box center [597, 370] width 219 height 172
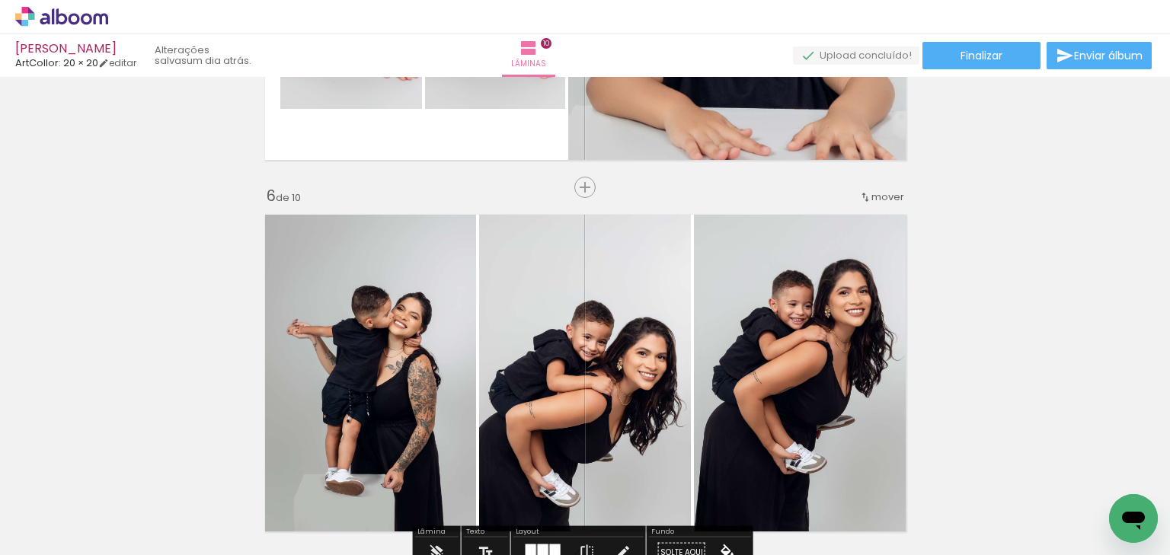
scroll to position [1768, 0]
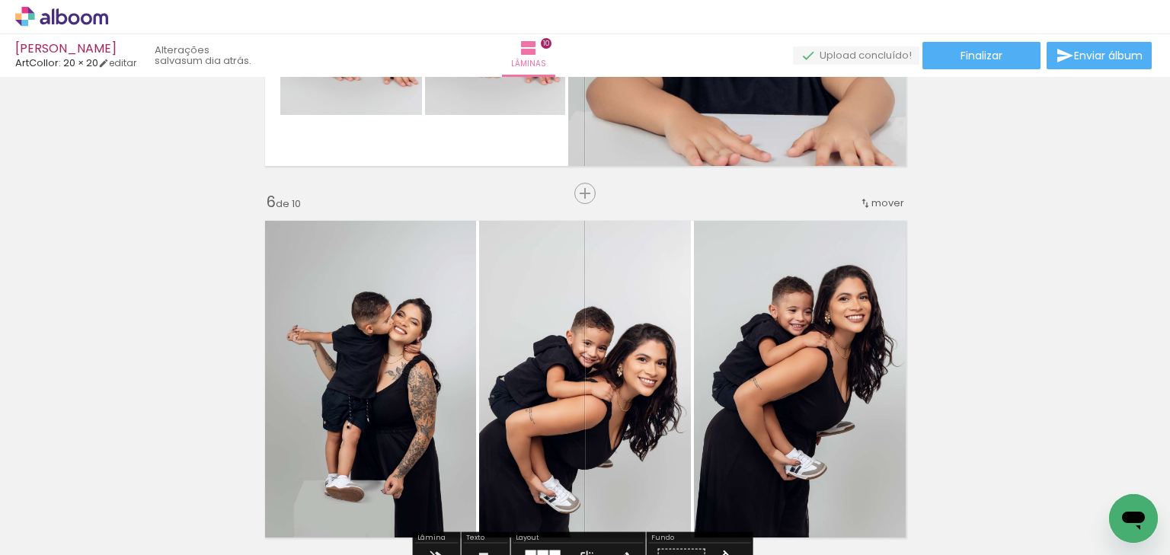
click at [874, 201] on span "mover" at bounding box center [888, 203] width 33 height 14
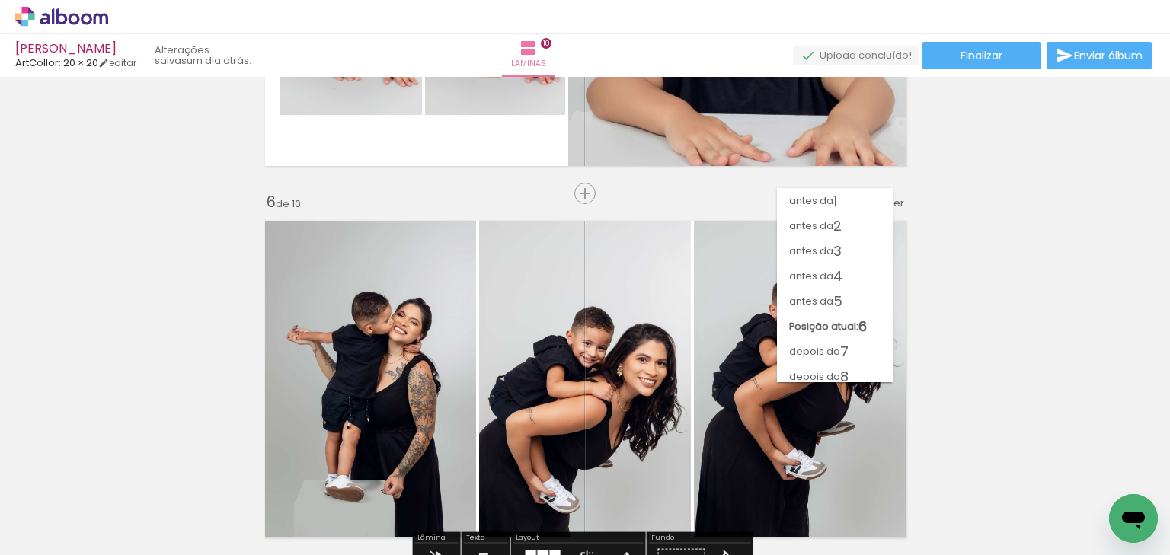
drag, startPoint x: 820, startPoint y: 228, endPoint x: 795, endPoint y: 248, distance: 32.0
click at [820, 227] on span "antes da" at bounding box center [811, 225] width 44 height 25
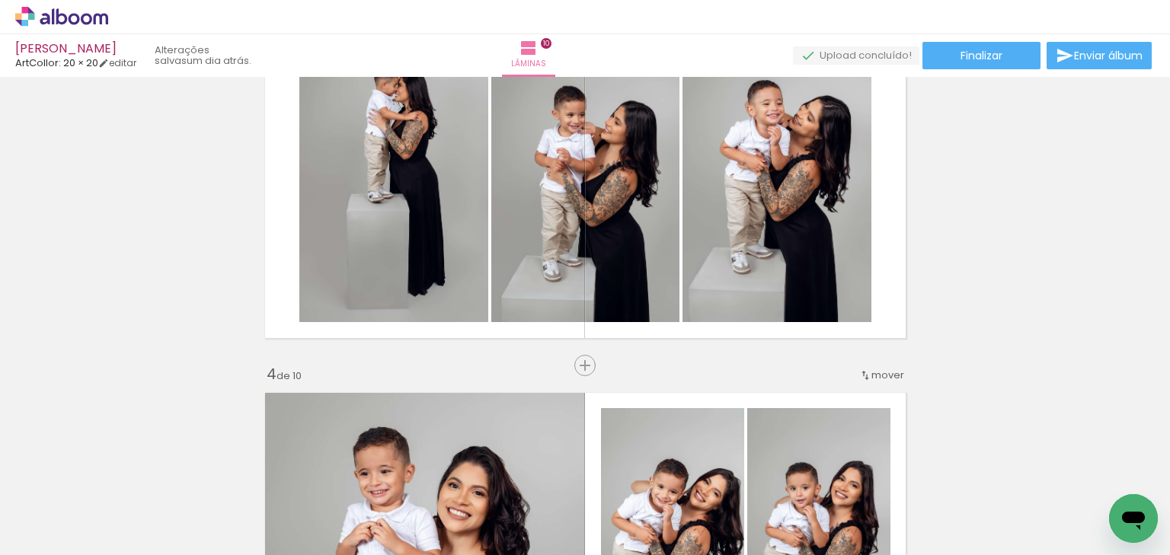
scroll to position [757, 0]
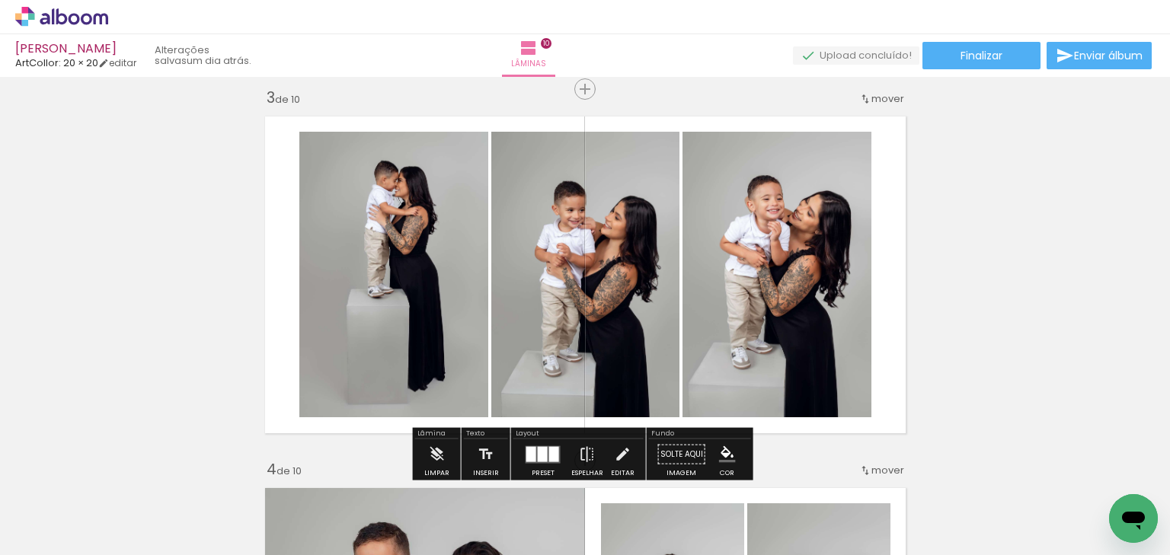
click at [860, 101] on iron-icon at bounding box center [866, 99] width 12 height 12
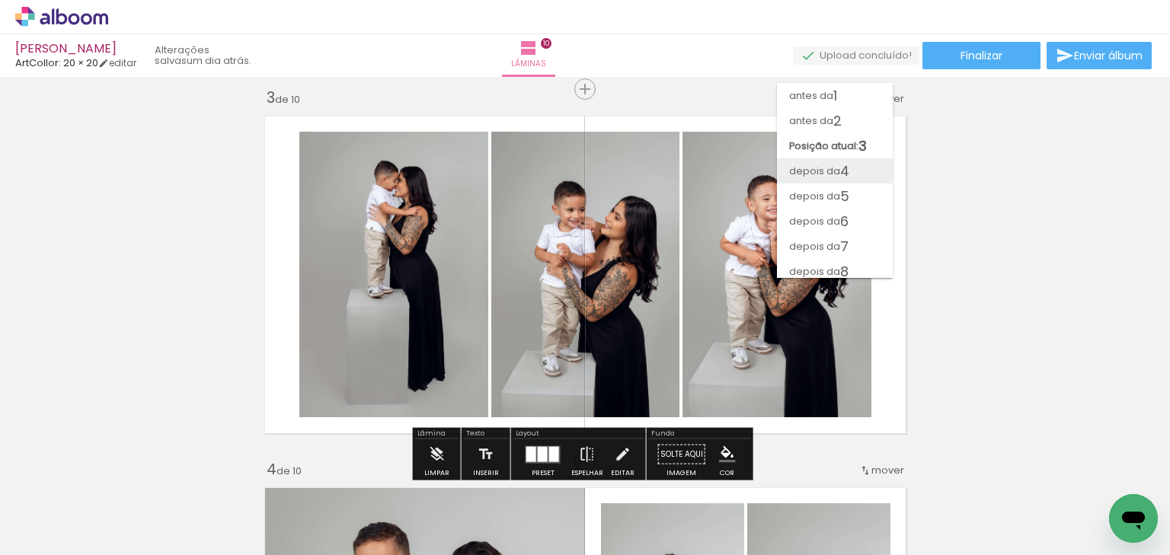
click at [814, 171] on span "depois da" at bounding box center [814, 170] width 51 height 25
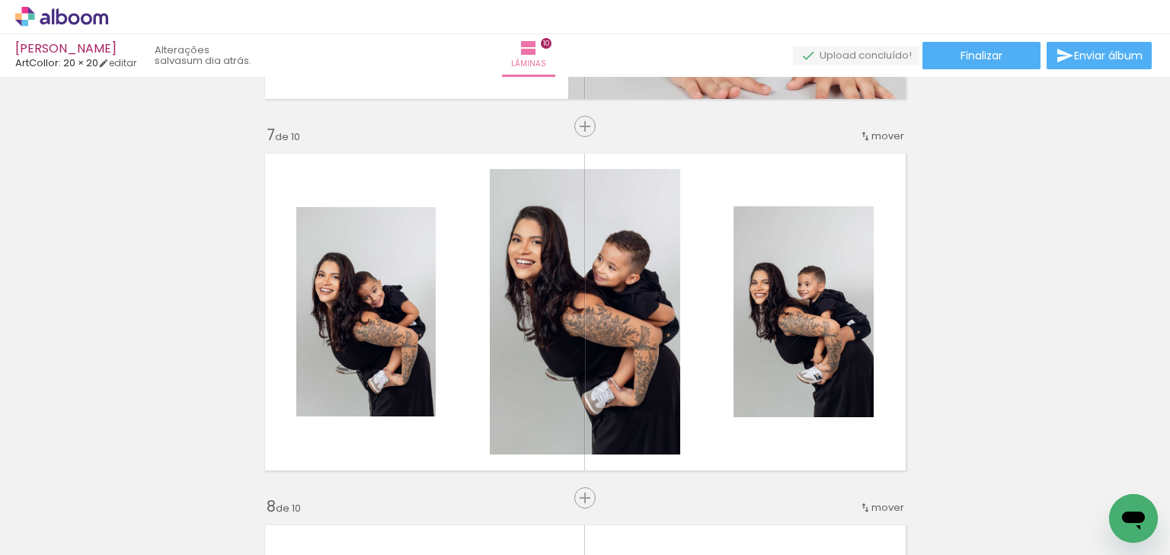
scroll to position [2232, 0]
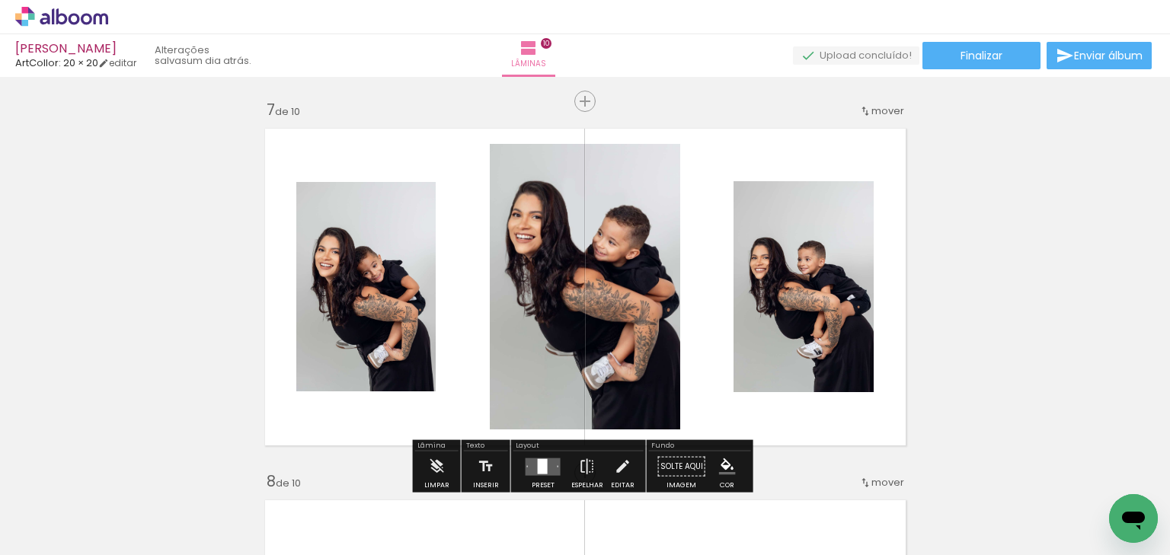
click at [879, 123] on quentale-layouter at bounding box center [586, 287] width 658 height 334
click at [875, 116] on span "mover" at bounding box center [888, 111] width 33 height 14
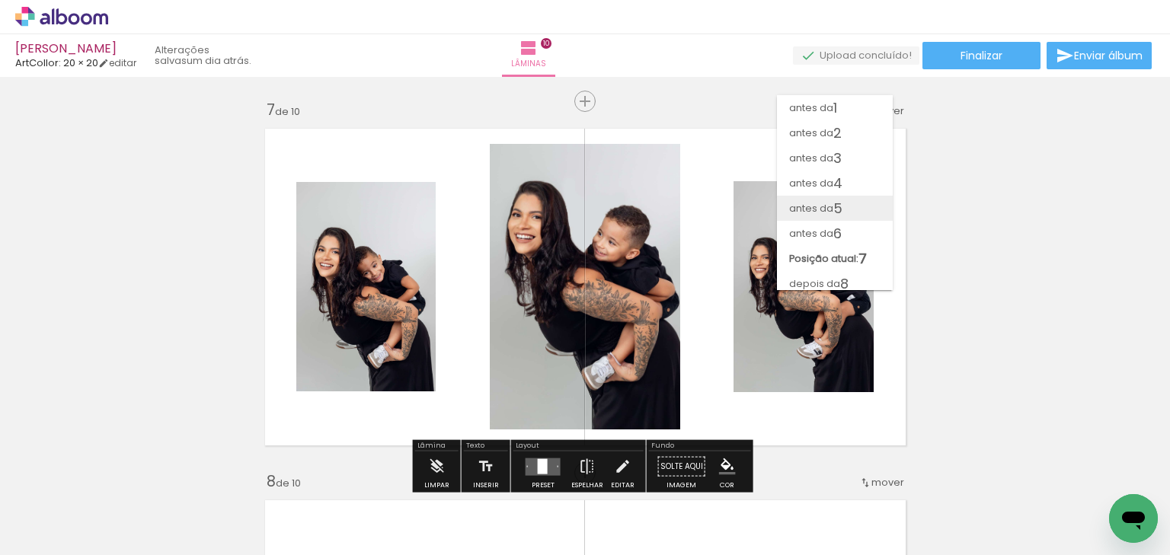
click at [822, 206] on span "antes da" at bounding box center [811, 208] width 44 height 25
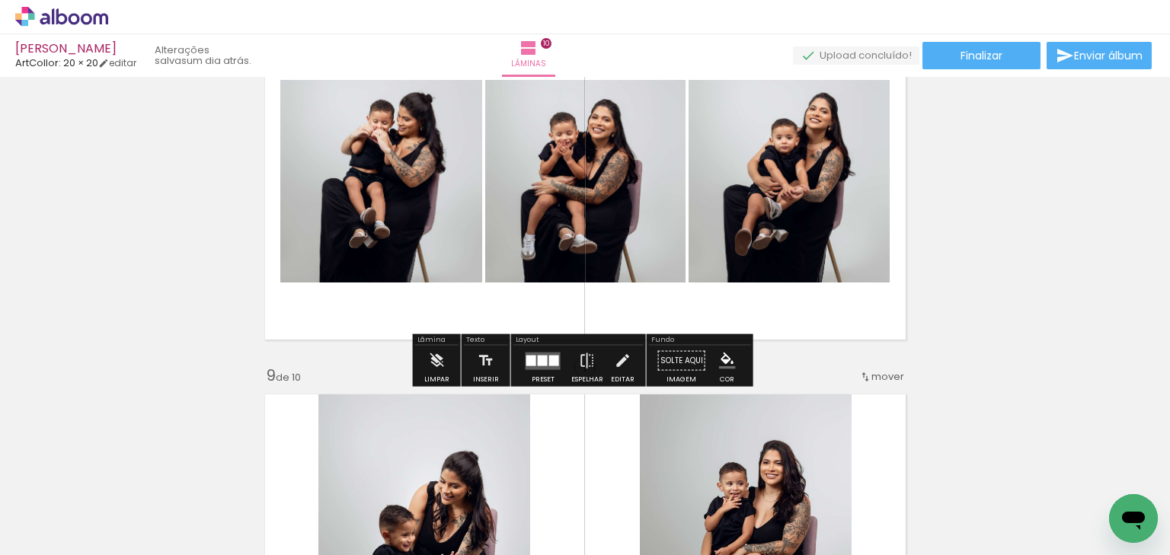
scroll to position [2604, 0]
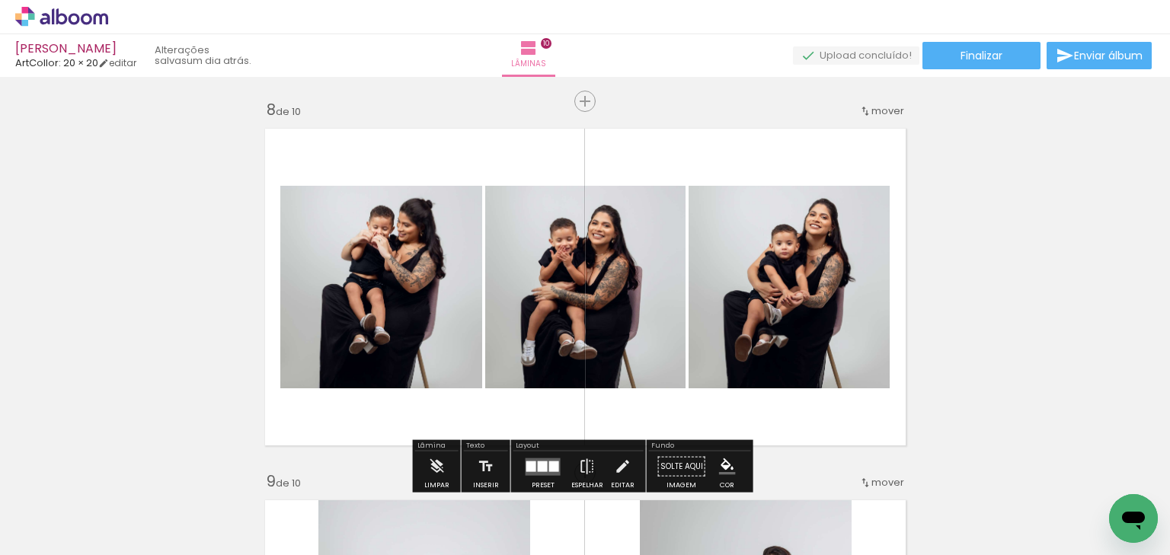
click at [881, 119] on div "mover" at bounding box center [882, 110] width 45 height 25
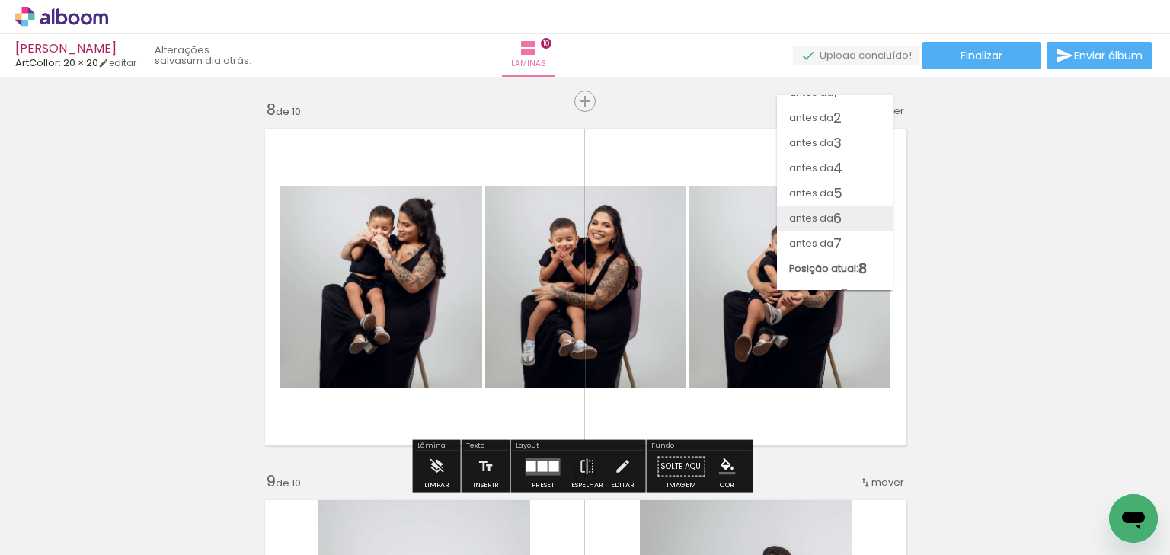
click at [844, 211] on paper-item "antes da 6" at bounding box center [835, 218] width 116 height 25
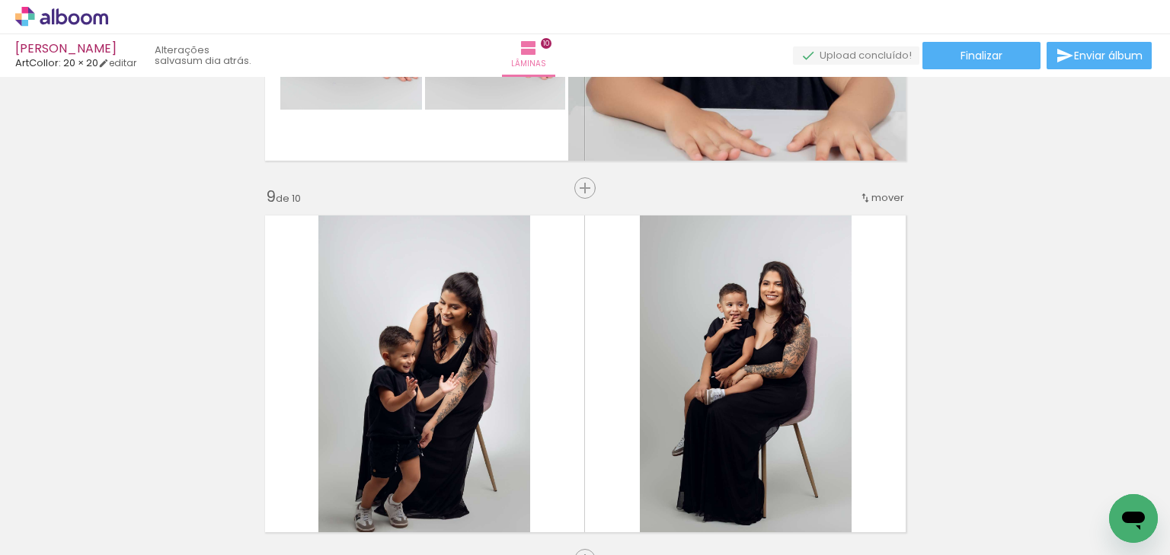
scroll to position [2915, 0]
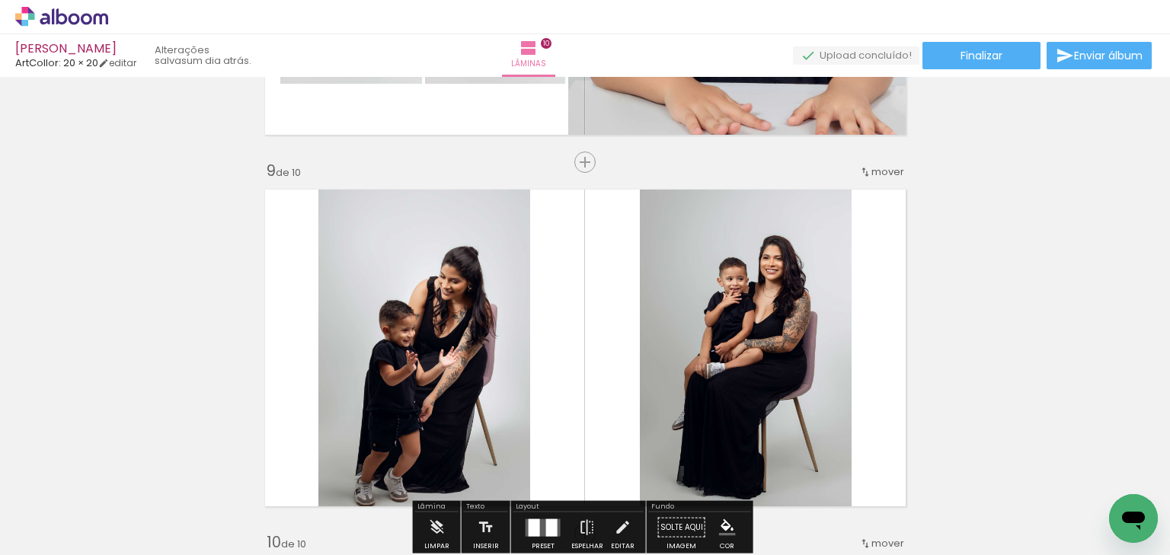
click at [866, 169] on iron-icon at bounding box center [866, 172] width 12 height 12
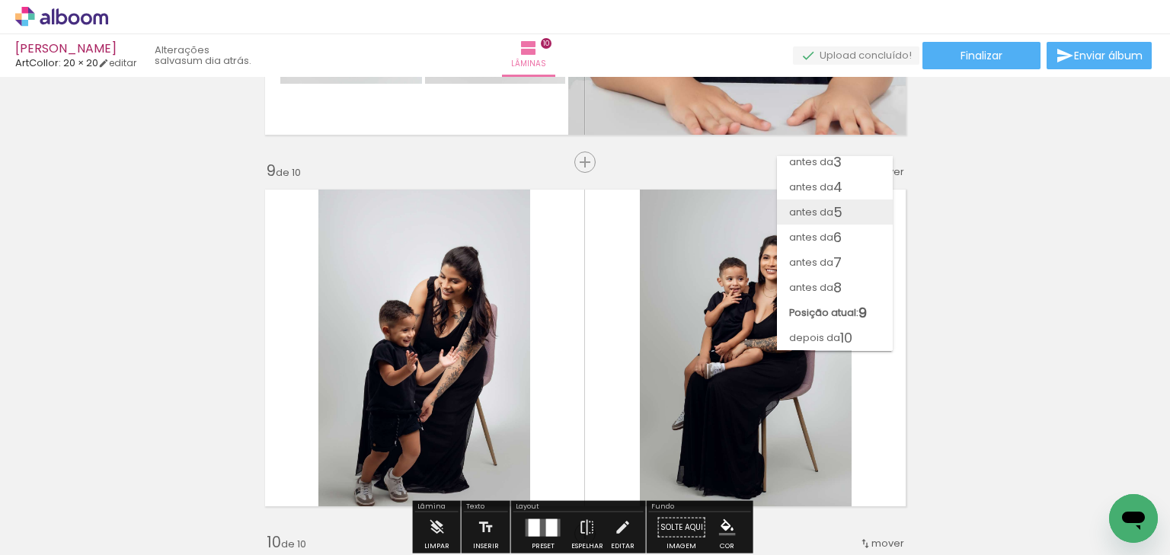
scroll to position [57, 0]
click at [834, 259] on span "7" at bounding box center [838, 262] width 8 height 25
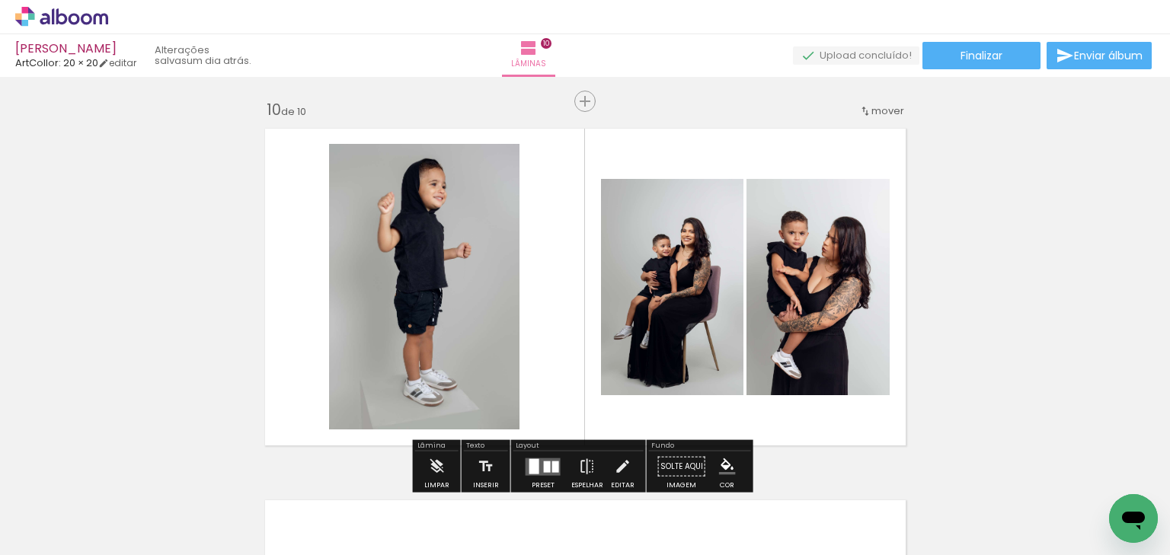
scroll to position [3408, 0]
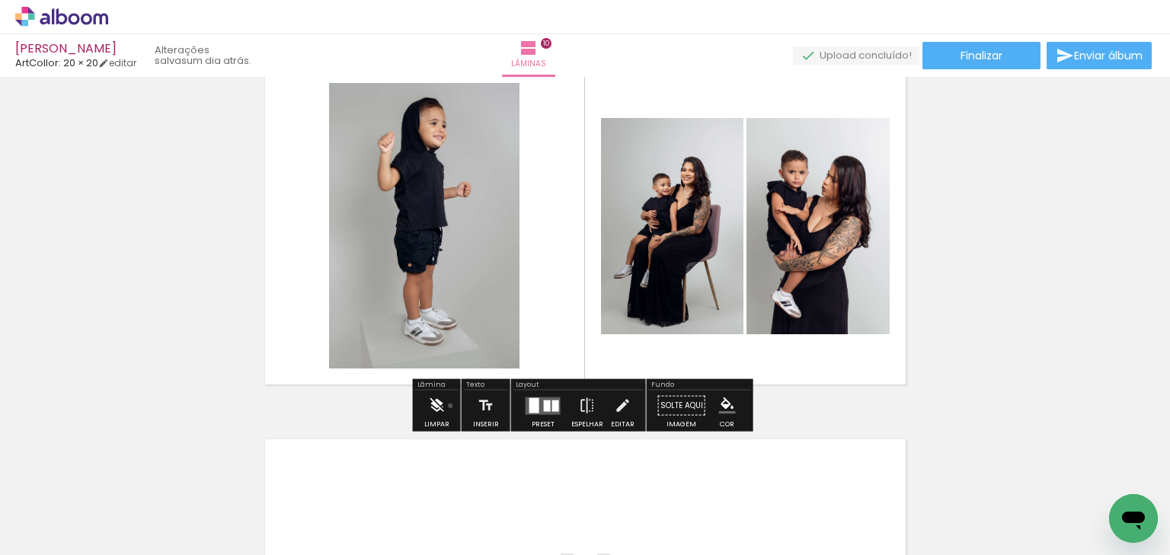
click at [450, 405] on paper-button "Limpar" at bounding box center [437, 410] width 33 height 39
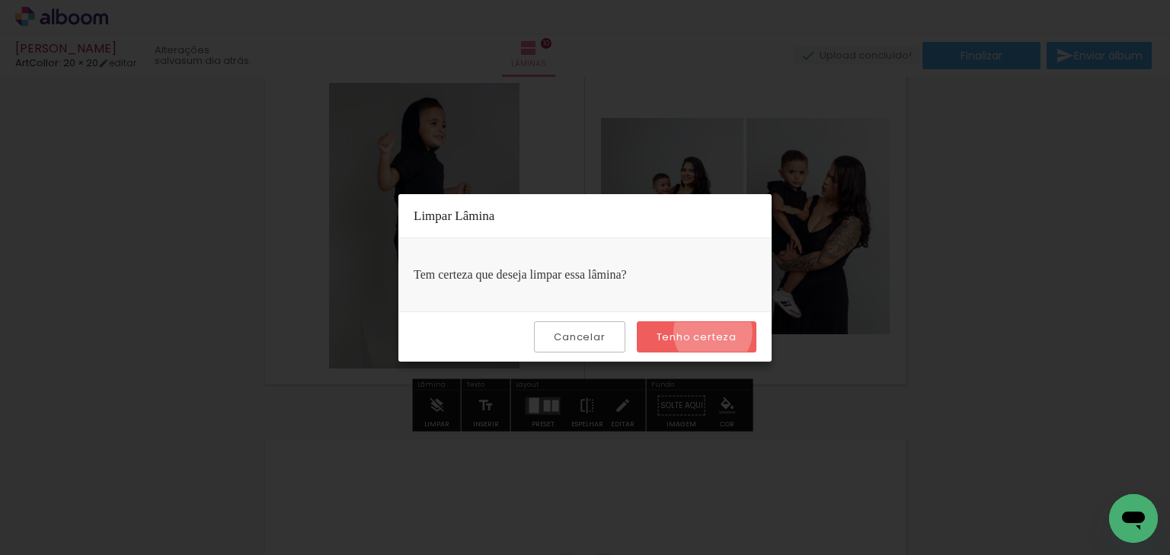
click at [0, 0] on slot "Tenho certeza" at bounding box center [0, 0] width 0 height 0
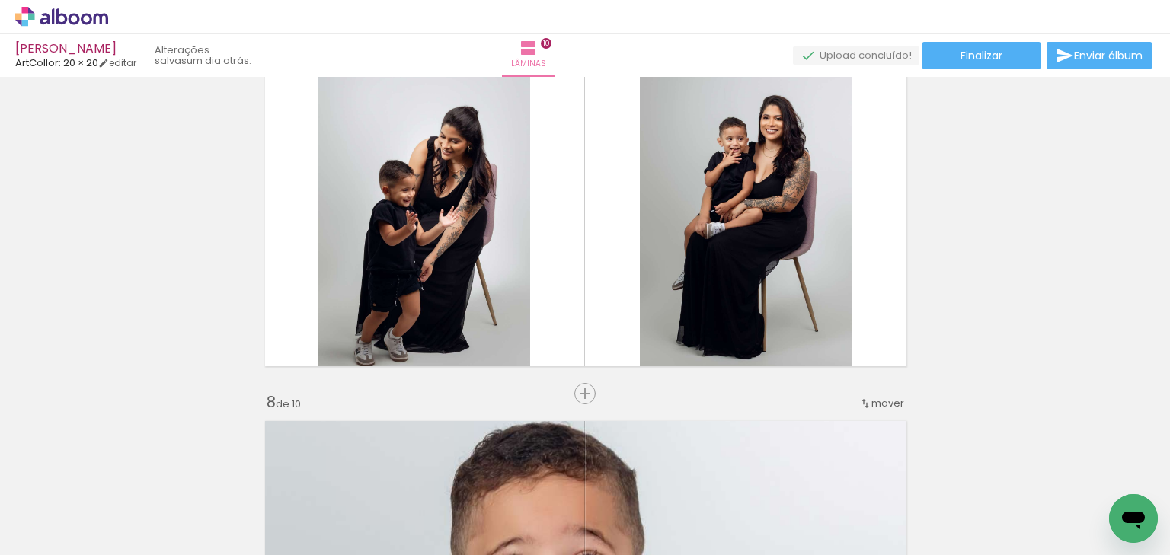
scroll to position [0, 1348]
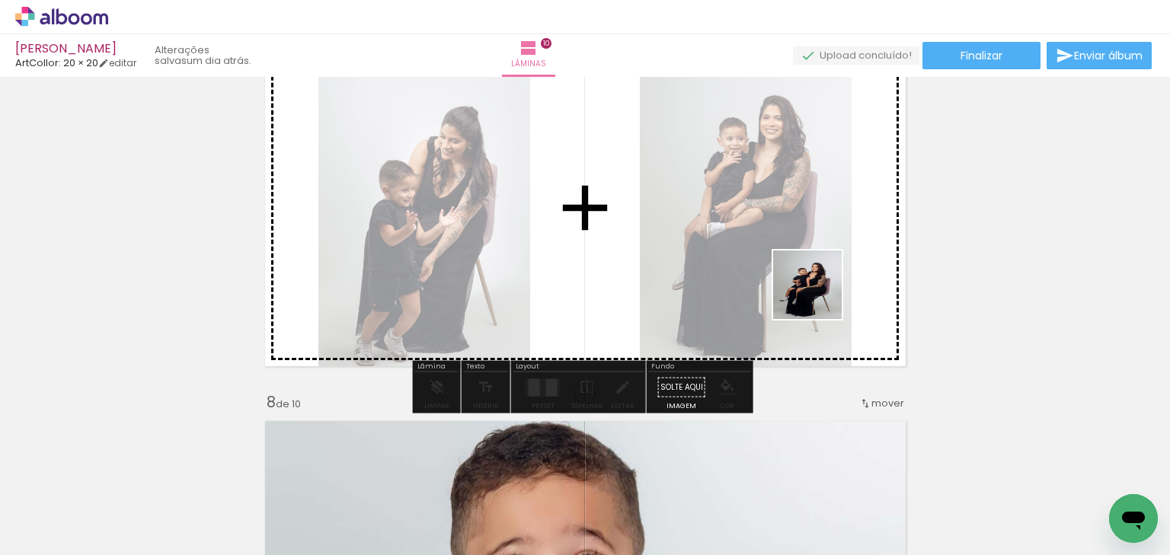
drag, startPoint x: 847, startPoint y: 331, endPoint x: 863, endPoint y: 341, distance: 18.6
click at [818, 296] on quentale-workspace at bounding box center [585, 277] width 1170 height 555
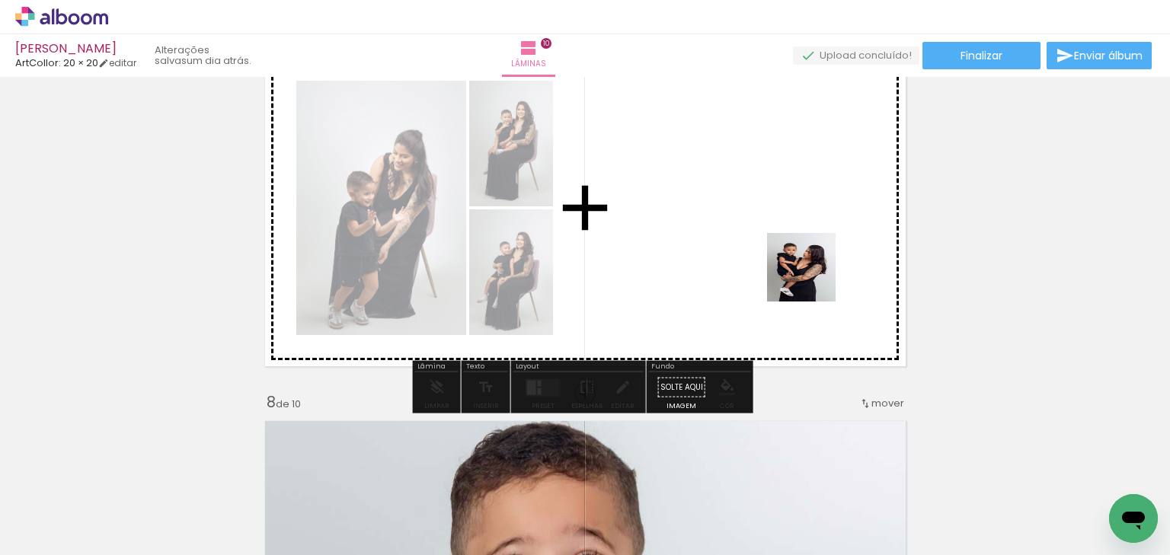
drag, startPoint x: 975, startPoint y: 379, endPoint x: 811, endPoint y: 277, distance: 193.7
click at [811, 277] on quentale-workspace at bounding box center [585, 277] width 1170 height 555
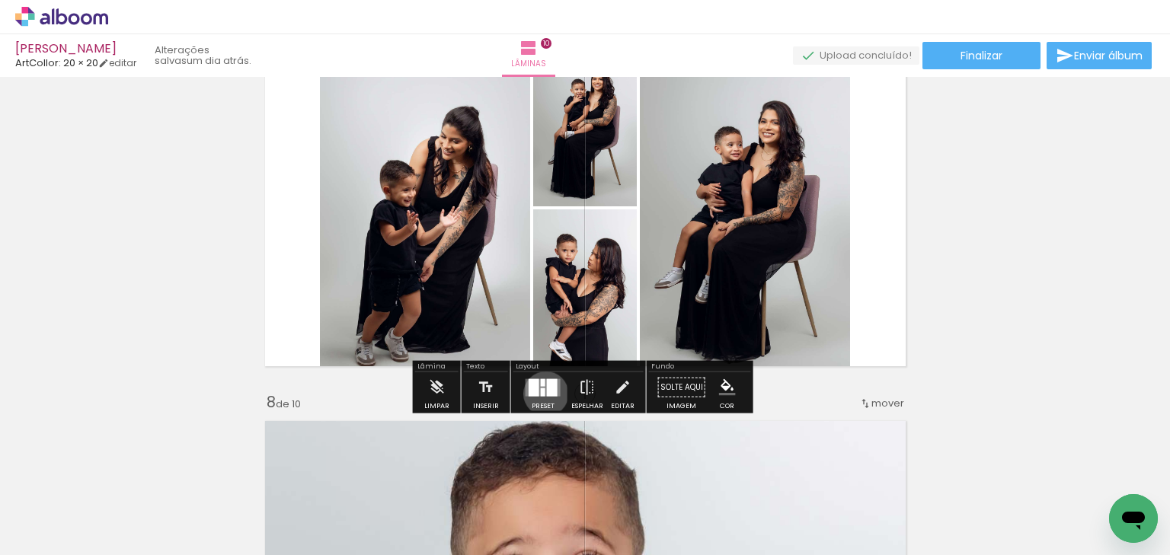
click at [547, 393] on div at bounding box center [552, 388] width 11 height 18
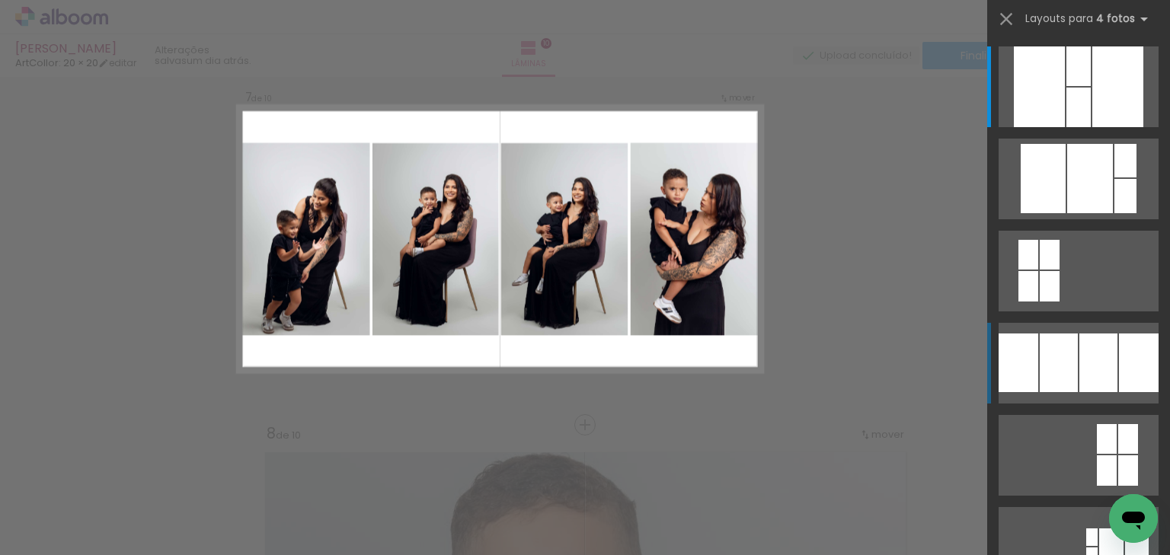
click at [1069, 86] on div at bounding box center [1079, 66] width 24 height 40
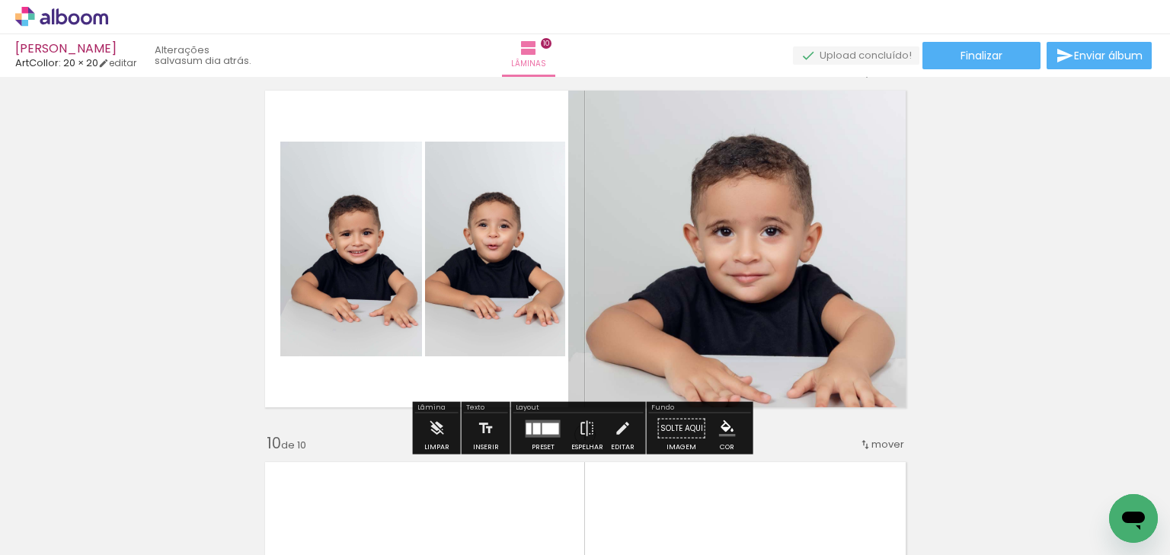
scroll to position [3104, 0]
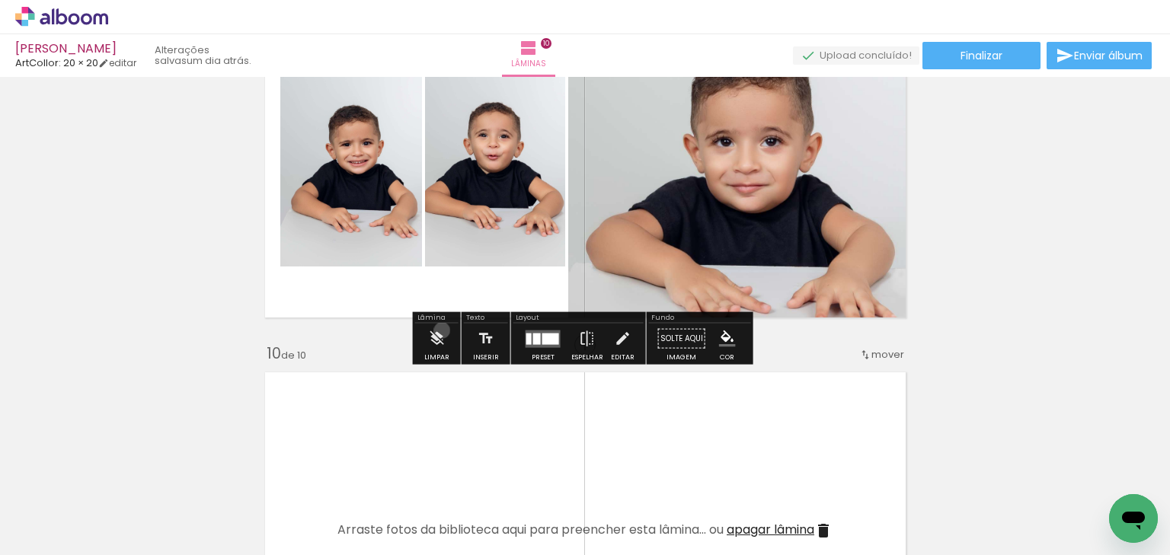
drag, startPoint x: 442, startPoint y: 330, endPoint x: 518, endPoint y: 325, distance: 76.4
click at [442, 331] on iron-icon at bounding box center [436, 339] width 17 height 30
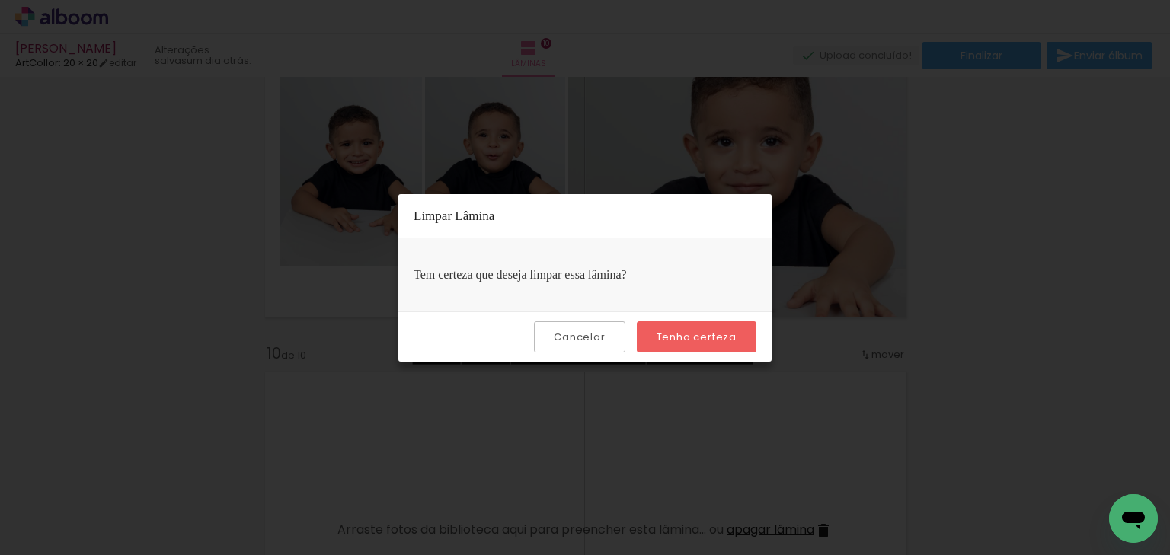
click at [0, 0] on slot "Tenho certeza" at bounding box center [0, 0] width 0 height 0
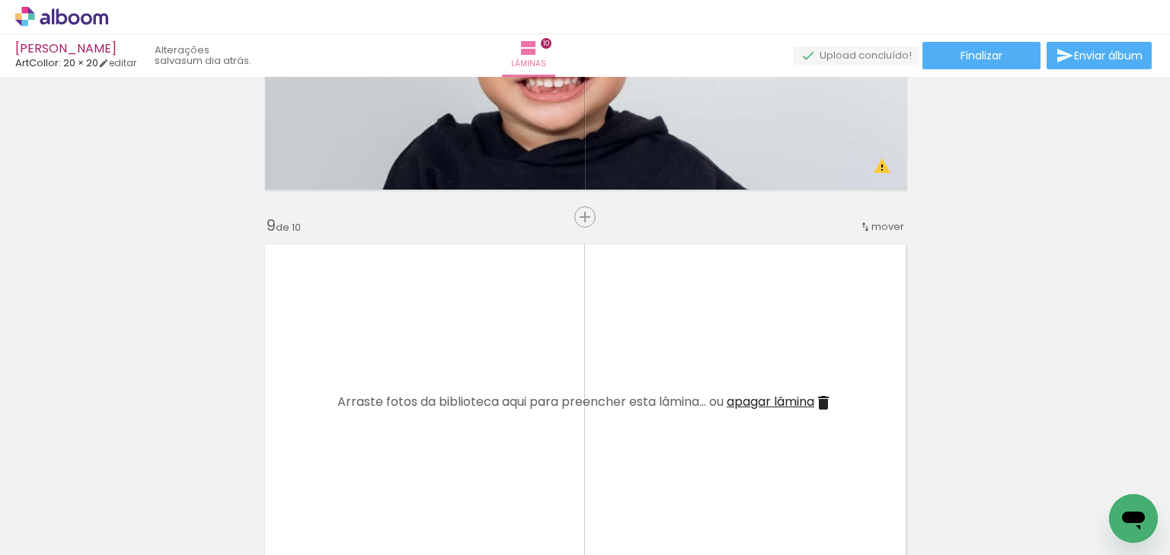
scroll to position [0, 1348]
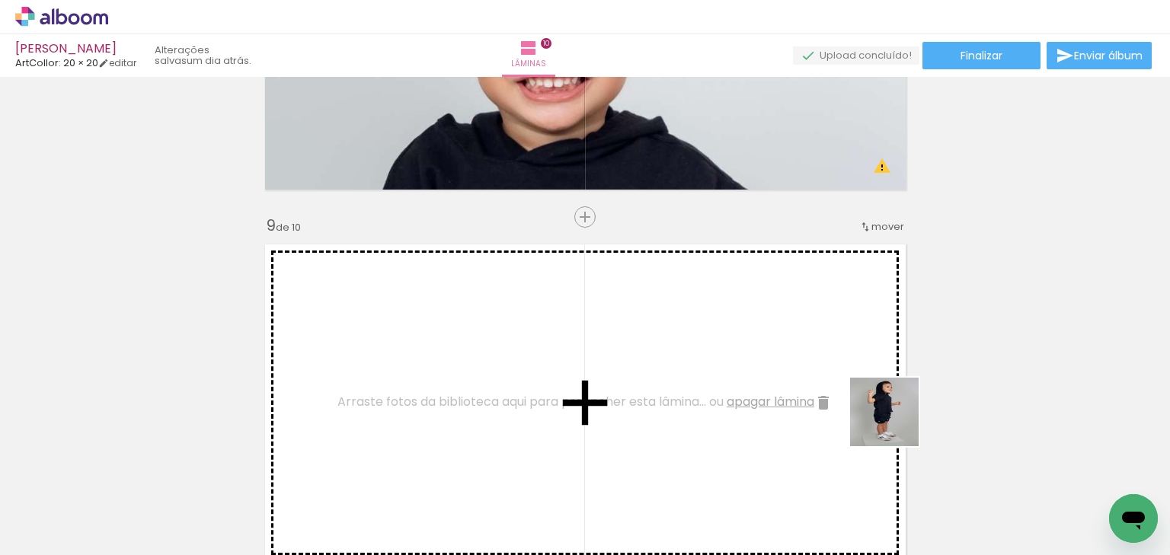
drag, startPoint x: 1027, startPoint y: 507, endPoint x: 732, endPoint y: 354, distance: 332.6
click at [732, 354] on quentale-workspace at bounding box center [585, 277] width 1170 height 555
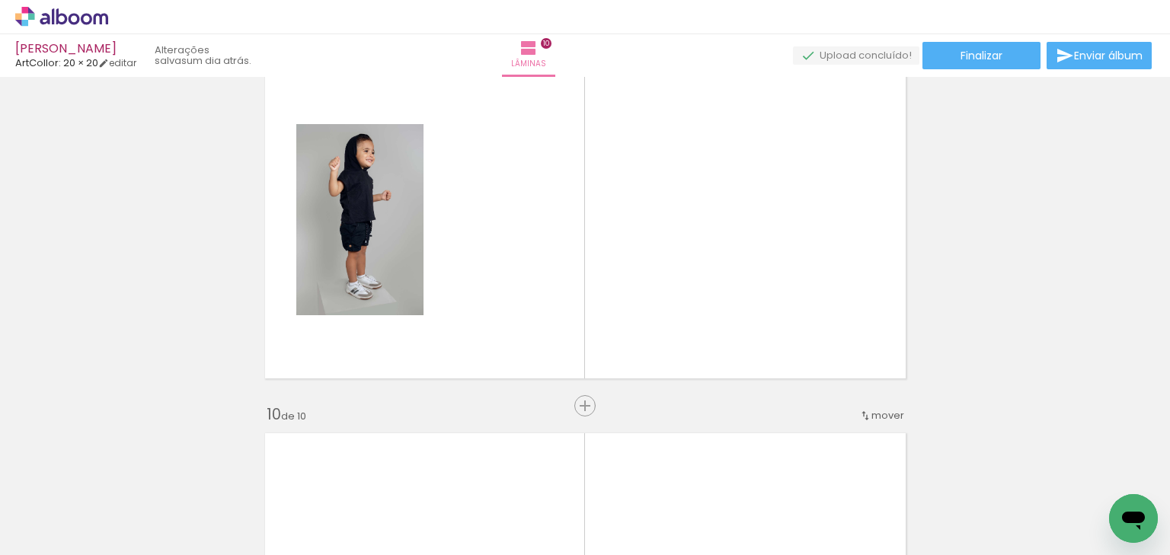
scroll to position [0, 741]
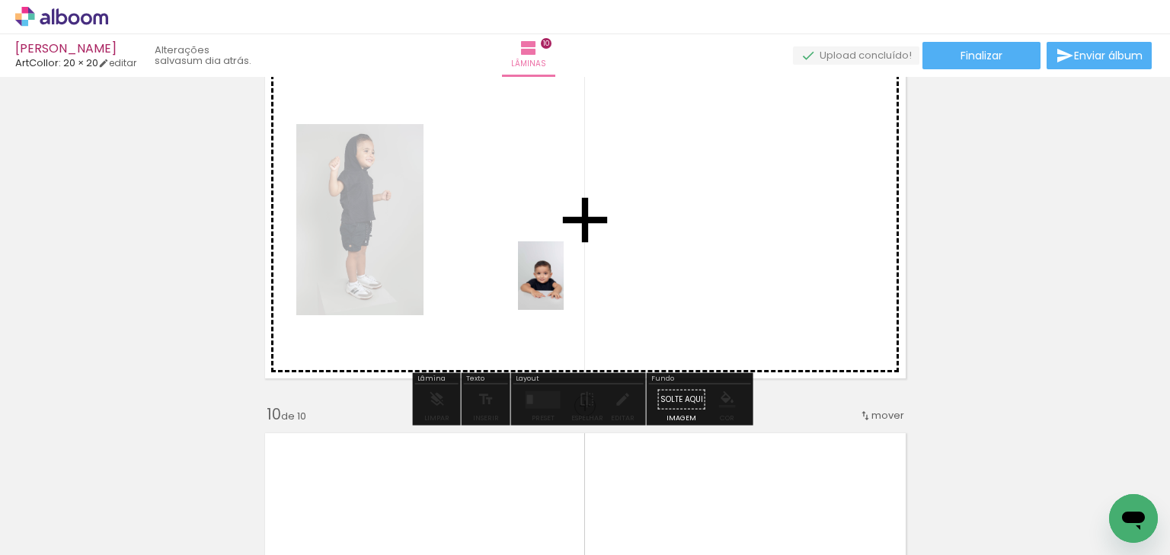
drag, startPoint x: 543, startPoint y: 505, endPoint x: 564, endPoint y: 287, distance: 218.9
click at [564, 287] on quentale-workspace at bounding box center [585, 277] width 1170 height 555
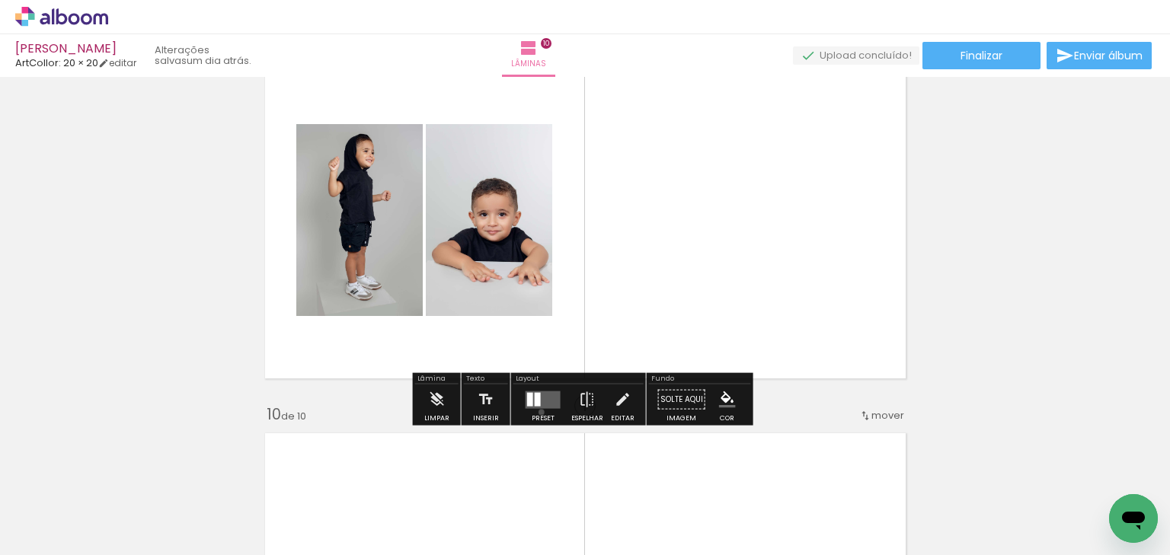
click at [538, 411] on div at bounding box center [543, 400] width 41 height 30
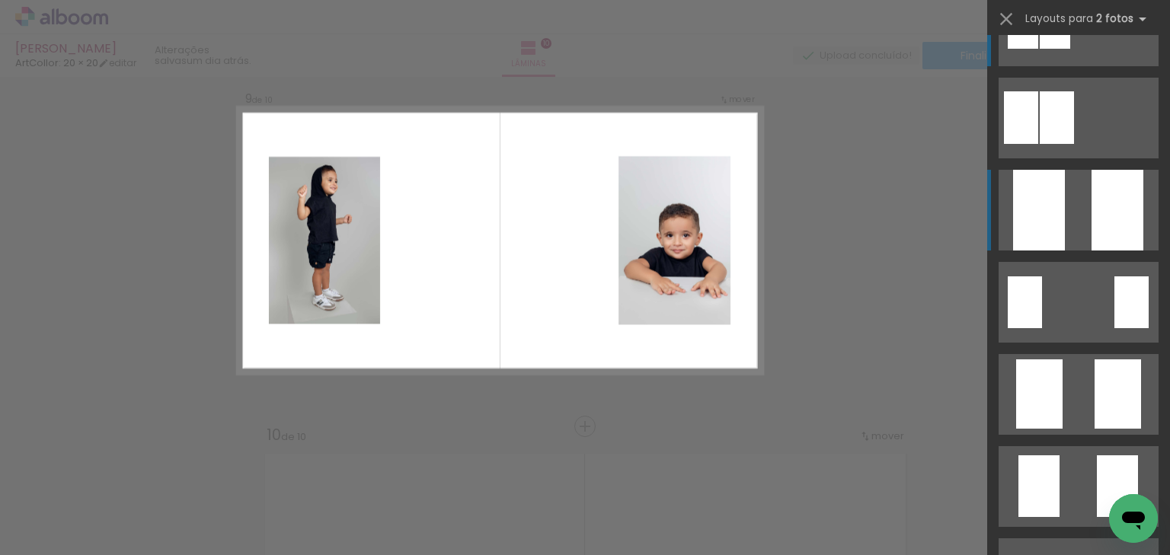
scroll to position [2994, 0]
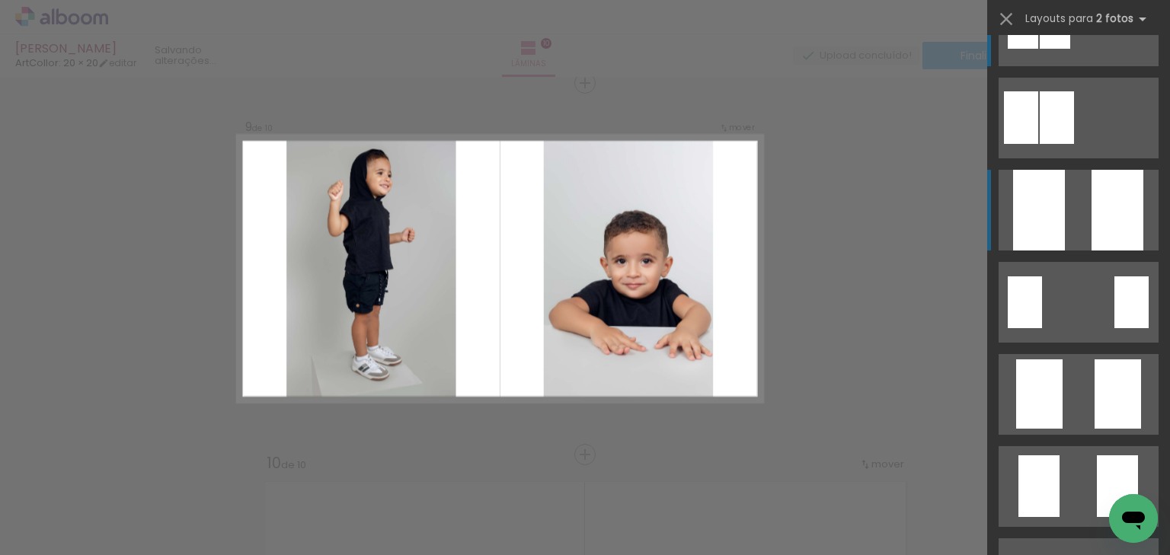
click at [1070, 66] on quentale-layouter at bounding box center [1079, 26] width 160 height 81
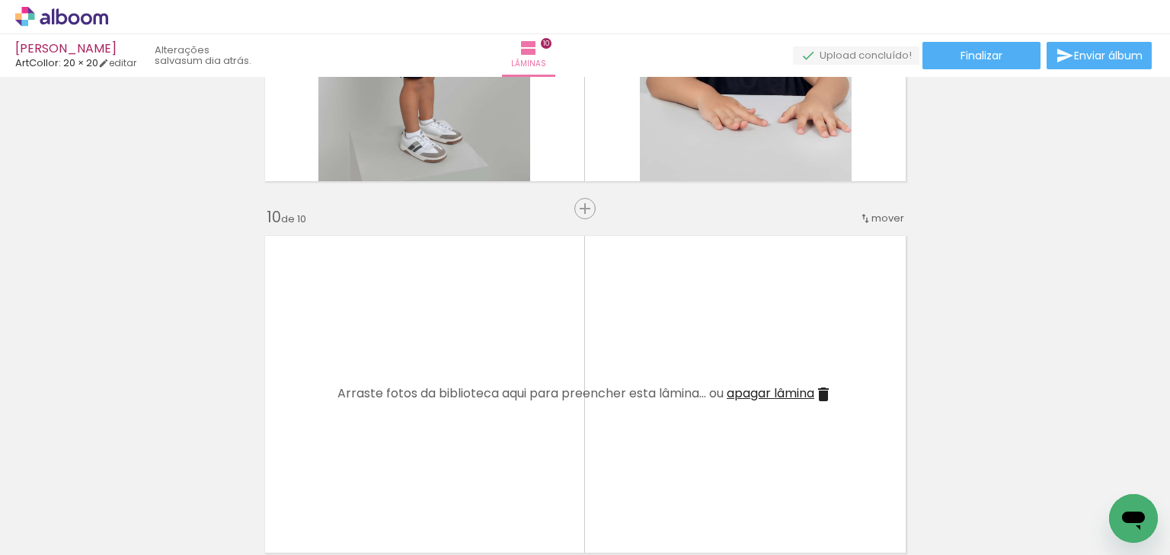
scroll to position [3360, 0]
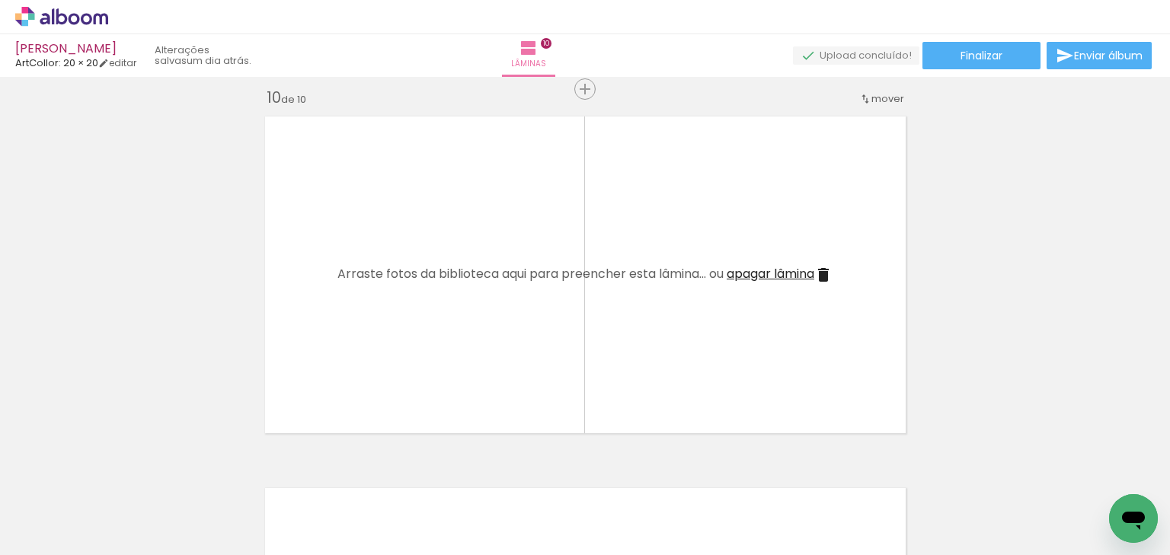
drag, startPoint x: 448, startPoint y: 514, endPoint x: 456, endPoint y: 415, distance: 99.4
click at [479, 397] on quentale-workspace at bounding box center [585, 277] width 1170 height 555
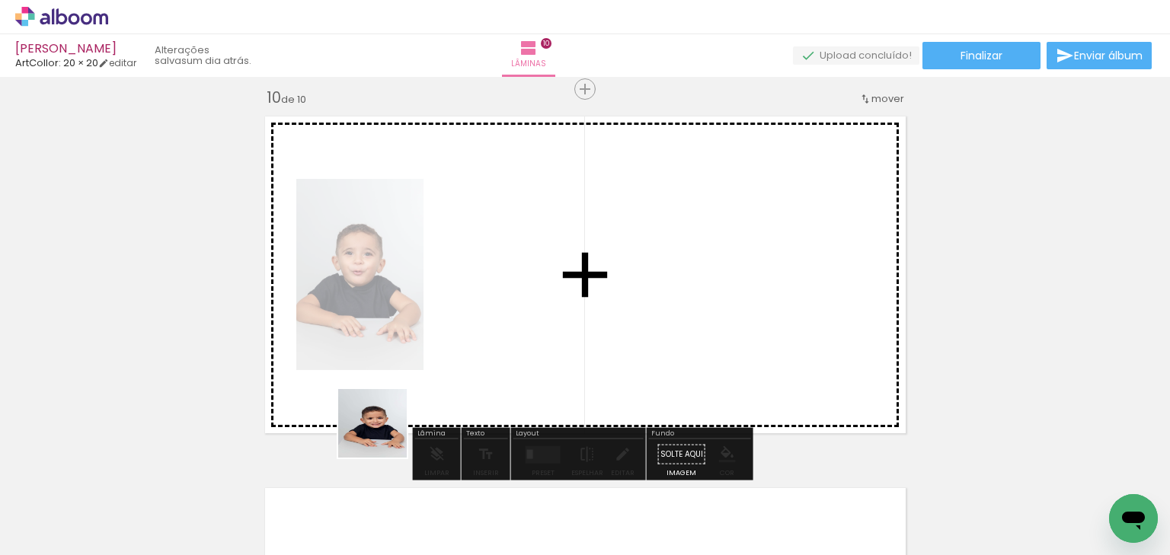
drag, startPoint x: 384, startPoint y: 435, endPoint x: 469, endPoint y: 319, distance: 143.4
click at [469, 319] on quentale-workspace at bounding box center [585, 277] width 1170 height 555
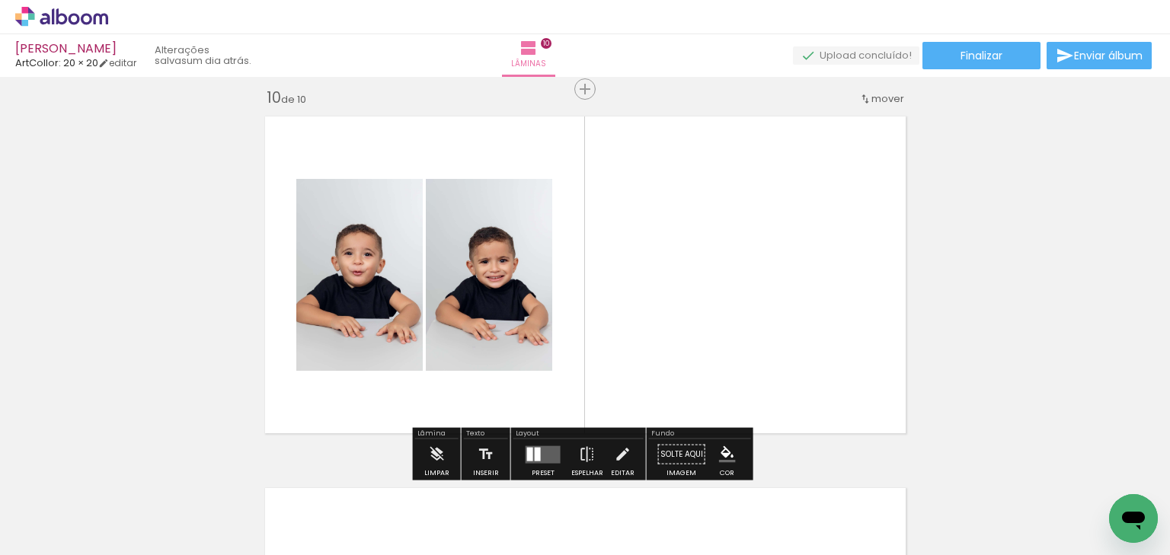
drag, startPoint x: 536, startPoint y: 458, endPoint x: 657, endPoint y: 374, distance: 147.3
click at [536, 457] on div at bounding box center [538, 454] width 6 height 14
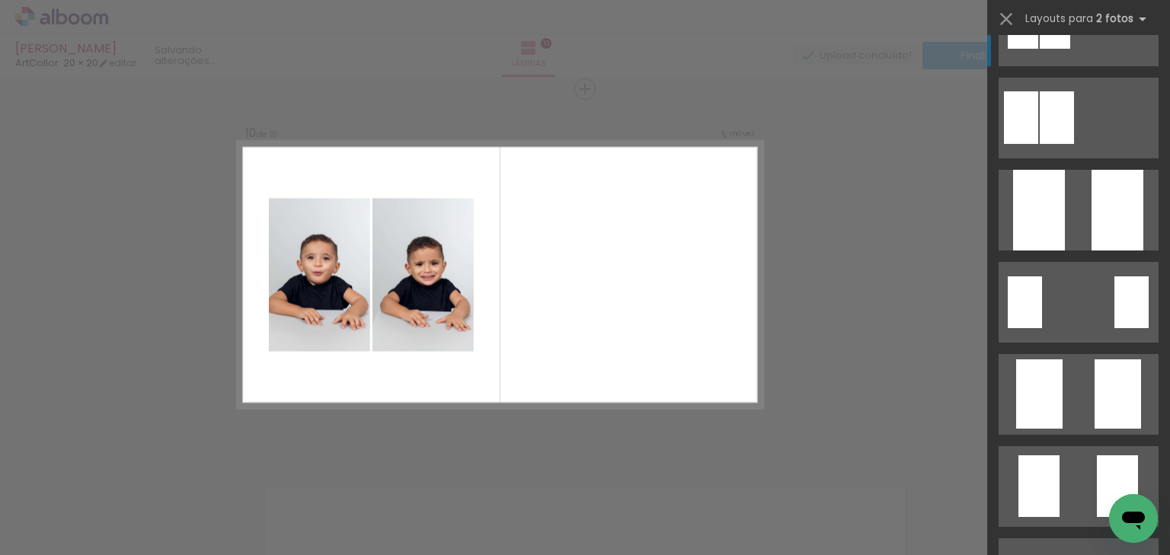
scroll to position [0, 0]
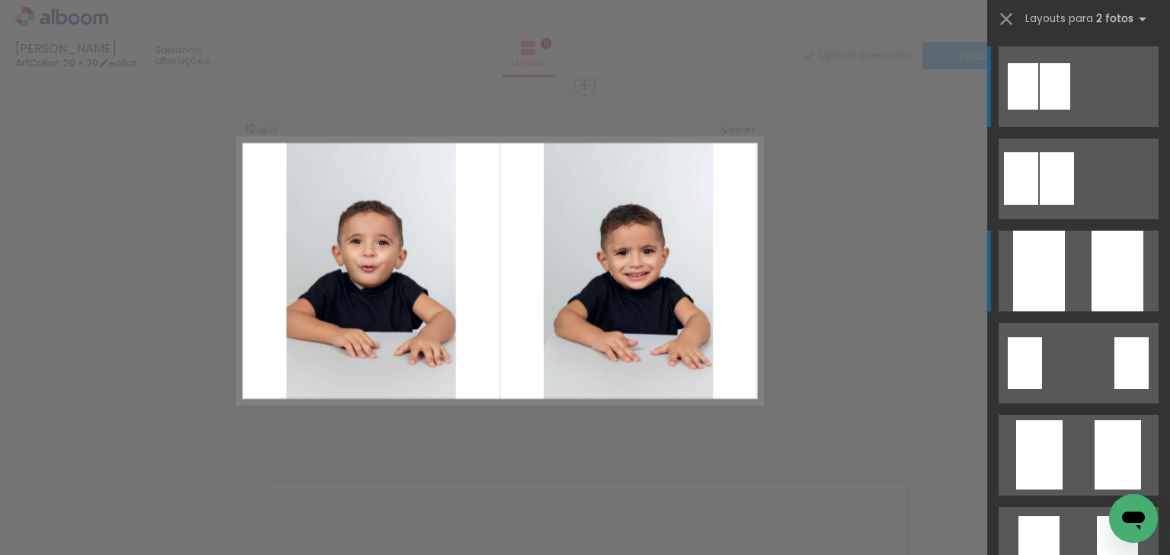
click at [1018, 254] on div at bounding box center [1039, 271] width 52 height 81
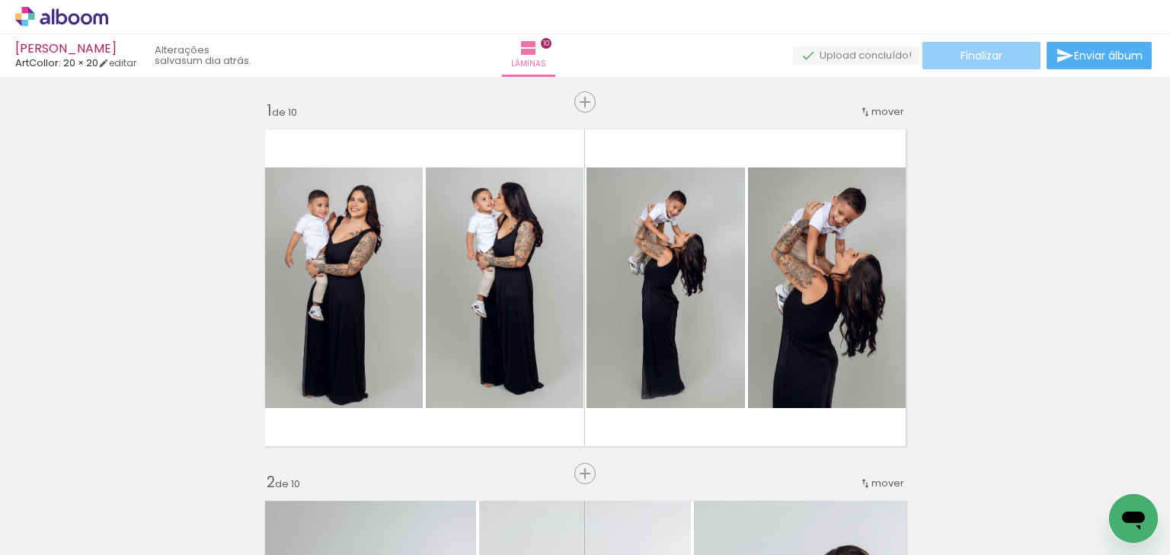
click at [979, 60] on span "Finalizar" at bounding box center [982, 55] width 42 height 11
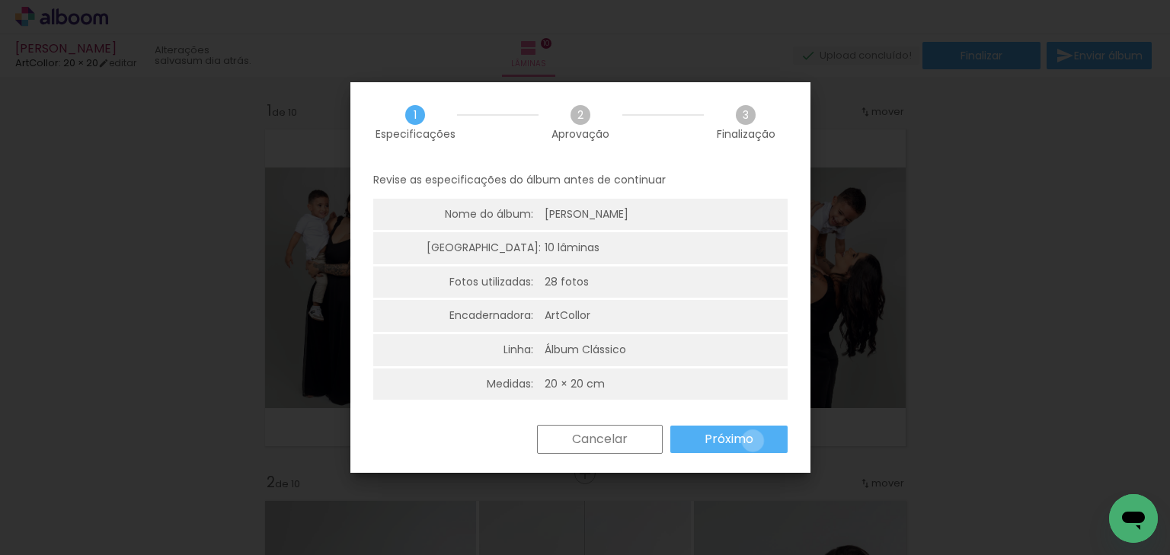
click at [0, 0] on slot "Próximo" at bounding box center [0, 0] width 0 height 0
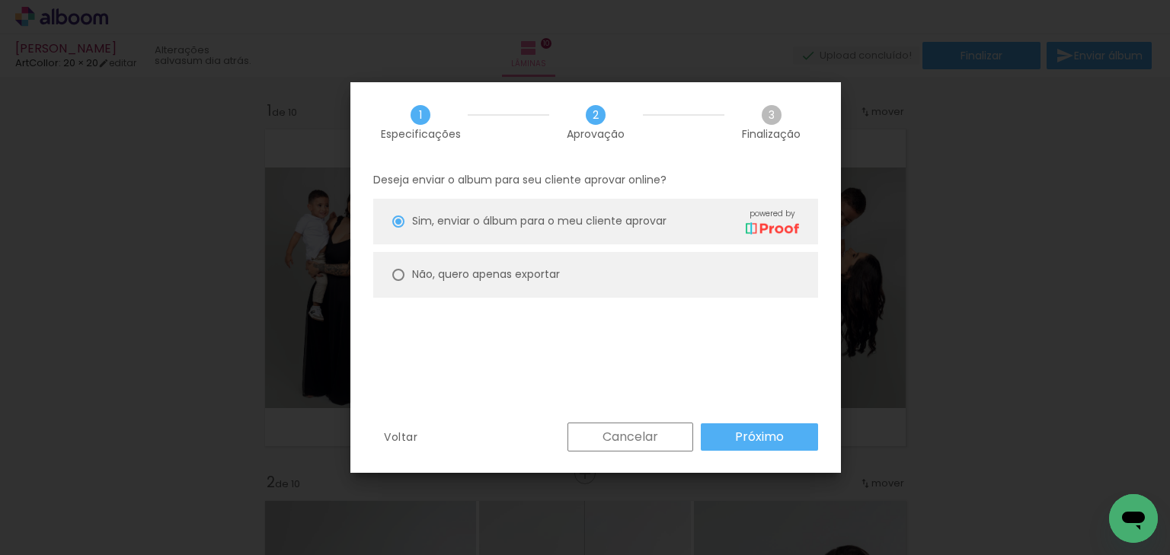
drag, startPoint x: 630, startPoint y: 257, endPoint x: 691, endPoint y: 328, distance: 93.5
click at [630, 258] on paper-radio-button "Não, quero apenas exportar" at bounding box center [595, 275] width 445 height 46
type paper-radio-button "on"
click at [0, 0] on slot "Próximo" at bounding box center [0, 0] width 0 height 0
type input "Alta, 300 DPI"
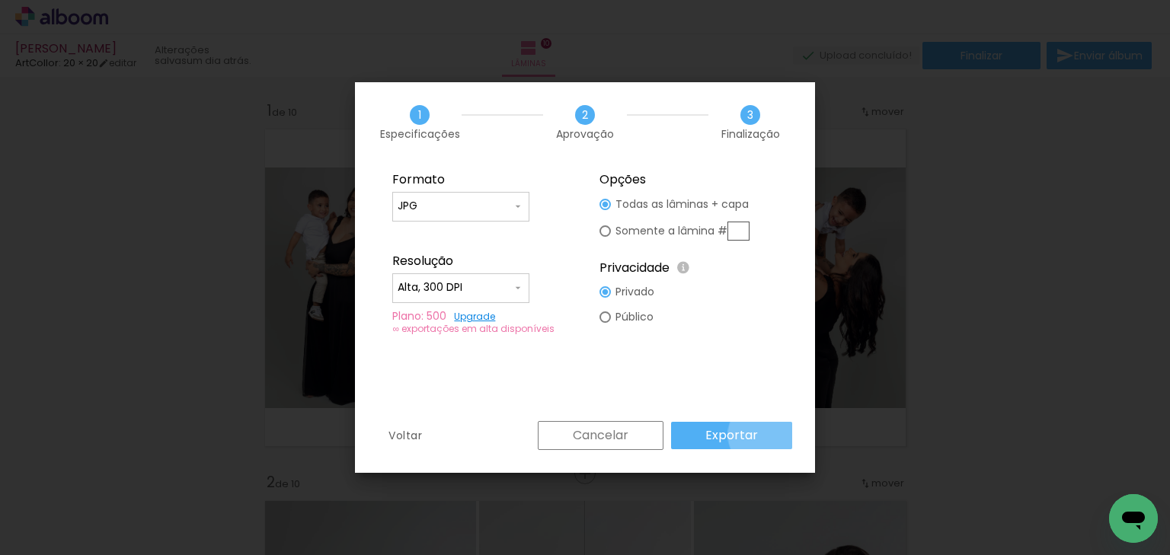
click at [769, 435] on paper-button "Exportar" at bounding box center [731, 435] width 121 height 27
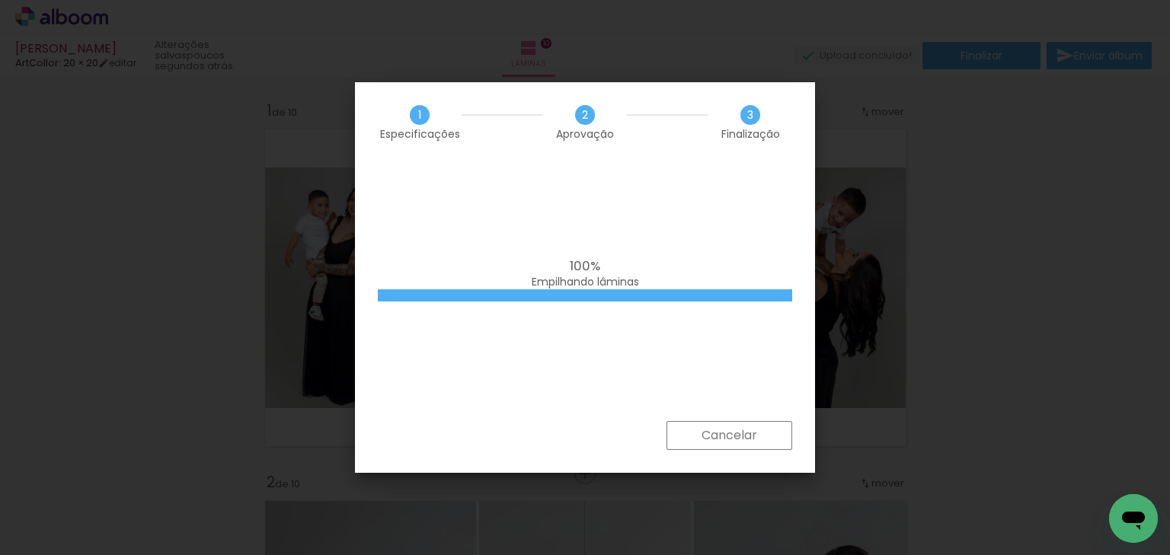
scroll to position [0, 741]
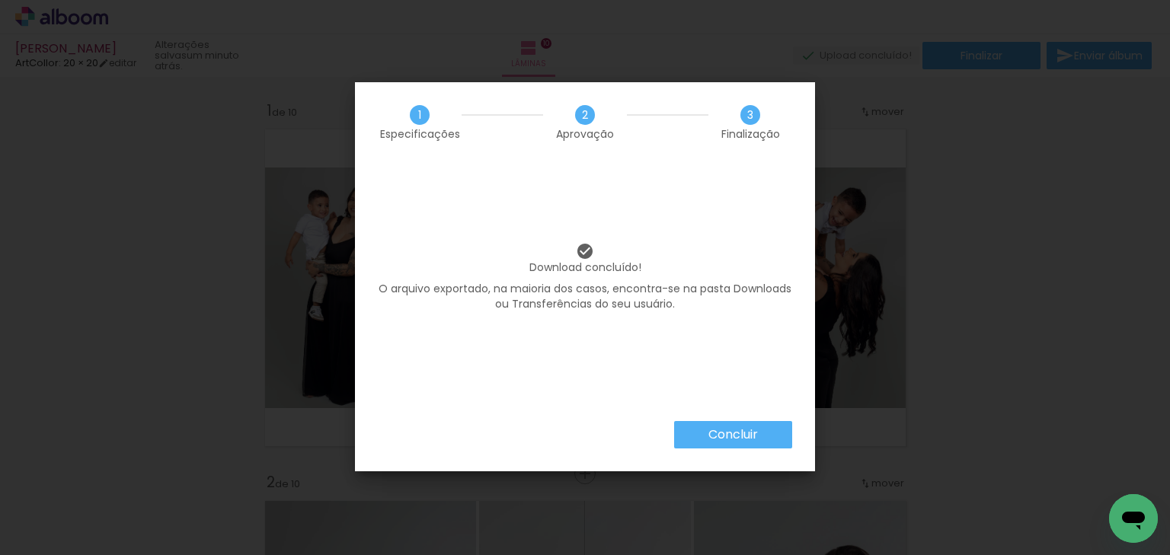
scroll to position [0, 741]
click at [759, 445] on paper-button "Concluir" at bounding box center [733, 434] width 118 height 27
